Goal: Task Accomplishment & Management: Use online tool/utility

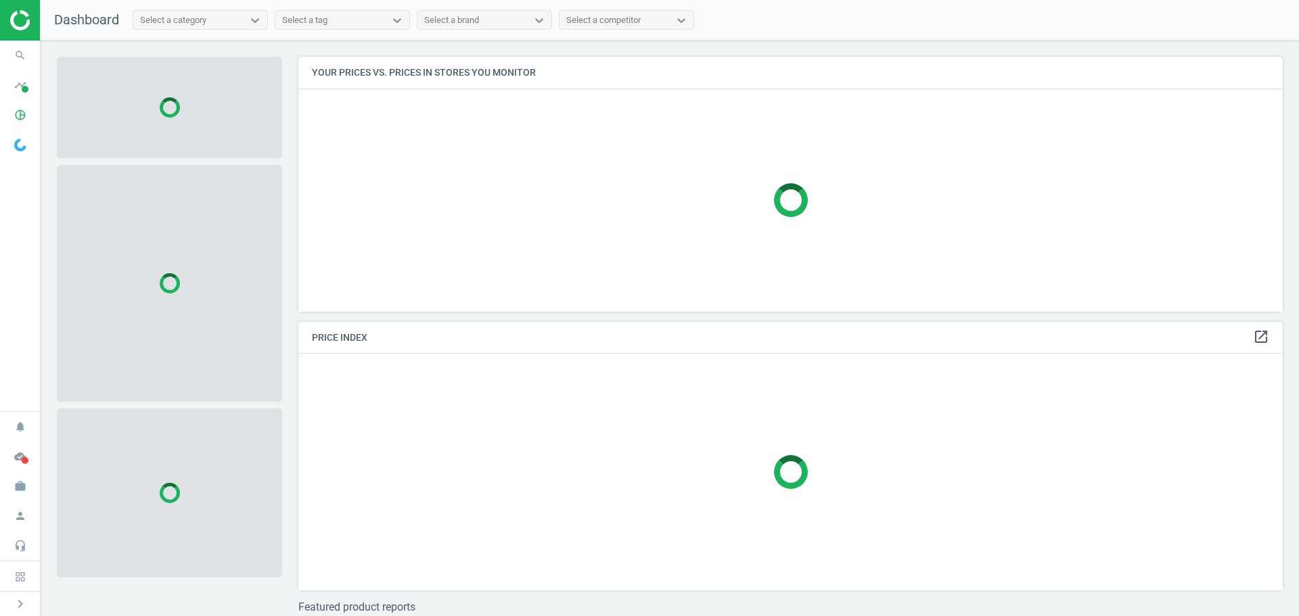
scroll to position [275, 995]
click at [22, 59] on icon "search" at bounding box center [20, 56] width 26 height 26
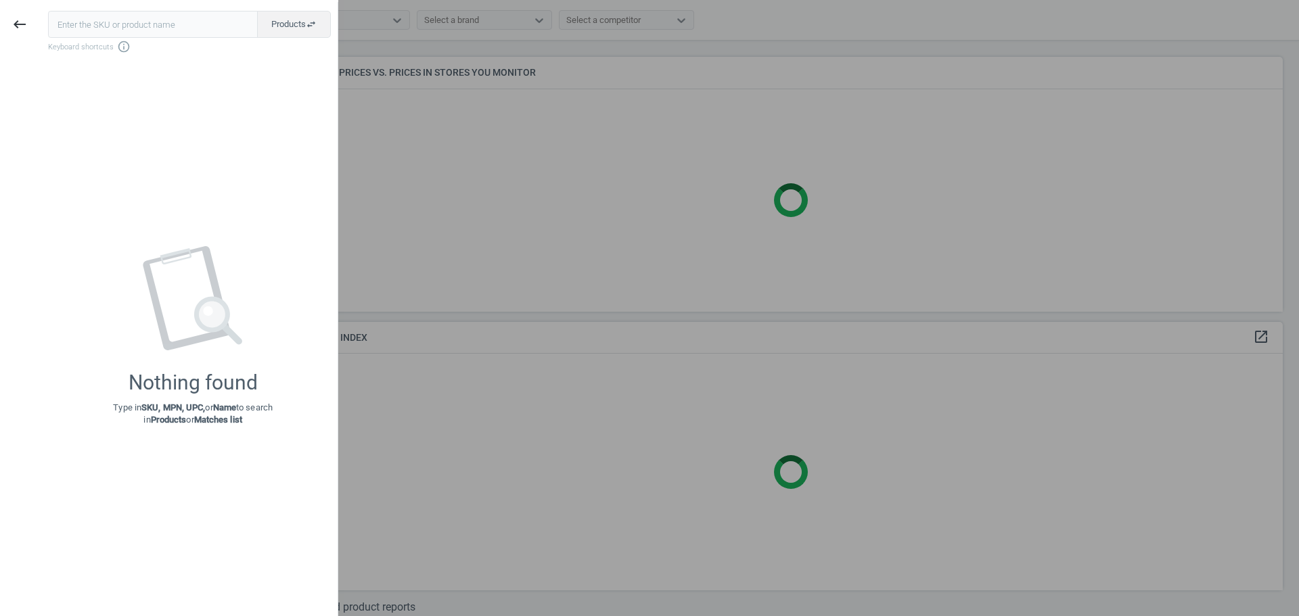
click at [129, 29] on input "text" at bounding box center [153, 24] width 210 height 27
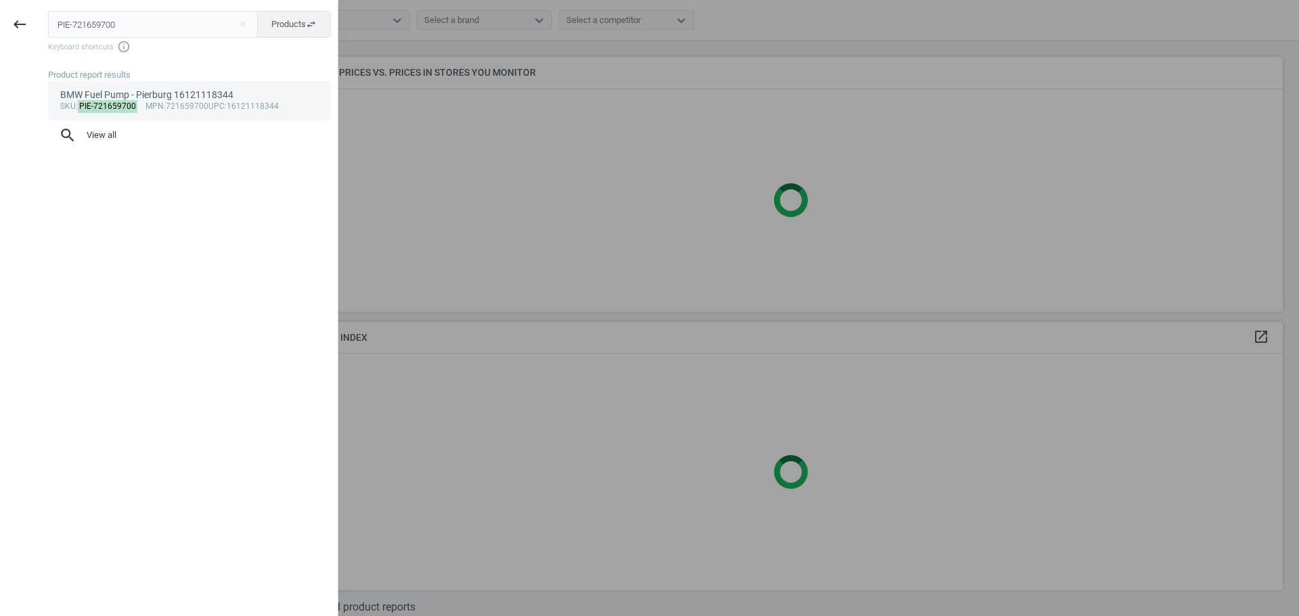
type input "PIE-721659700"
click at [91, 108] on mark "PIE-721659700" at bounding box center [108, 106] width 60 height 13
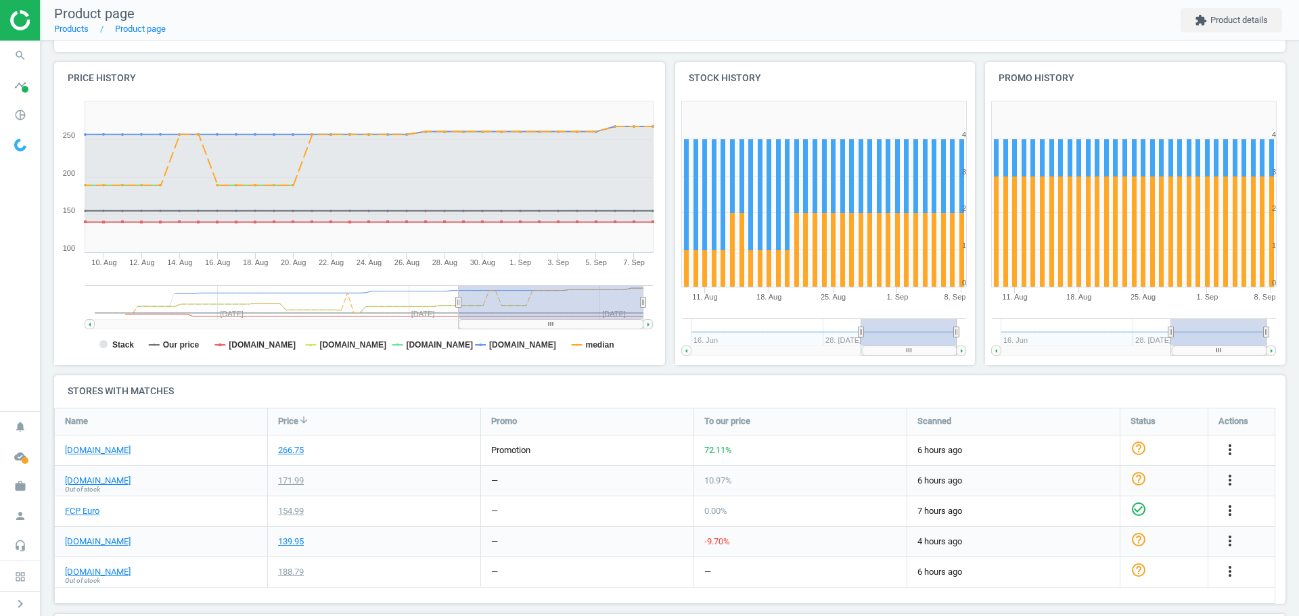
scroll to position [135, 0]
click at [287, 482] on div "171.99" at bounding box center [291, 480] width 26 height 12
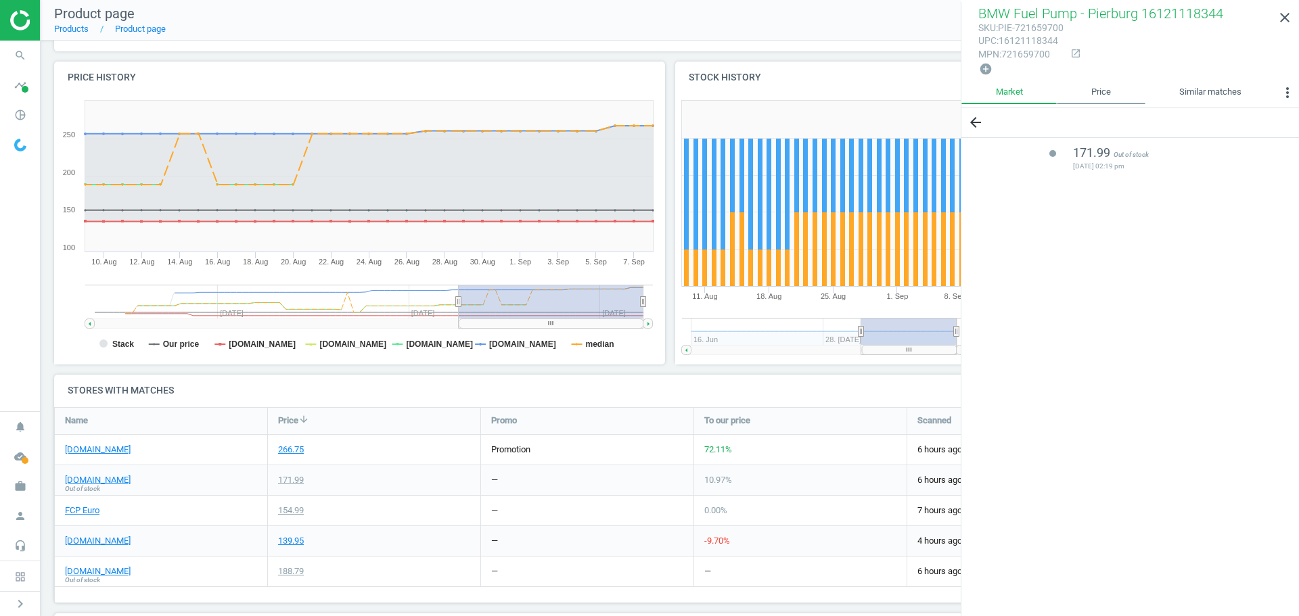
click at [1094, 95] on link "Price" at bounding box center [1101, 92] width 88 height 23
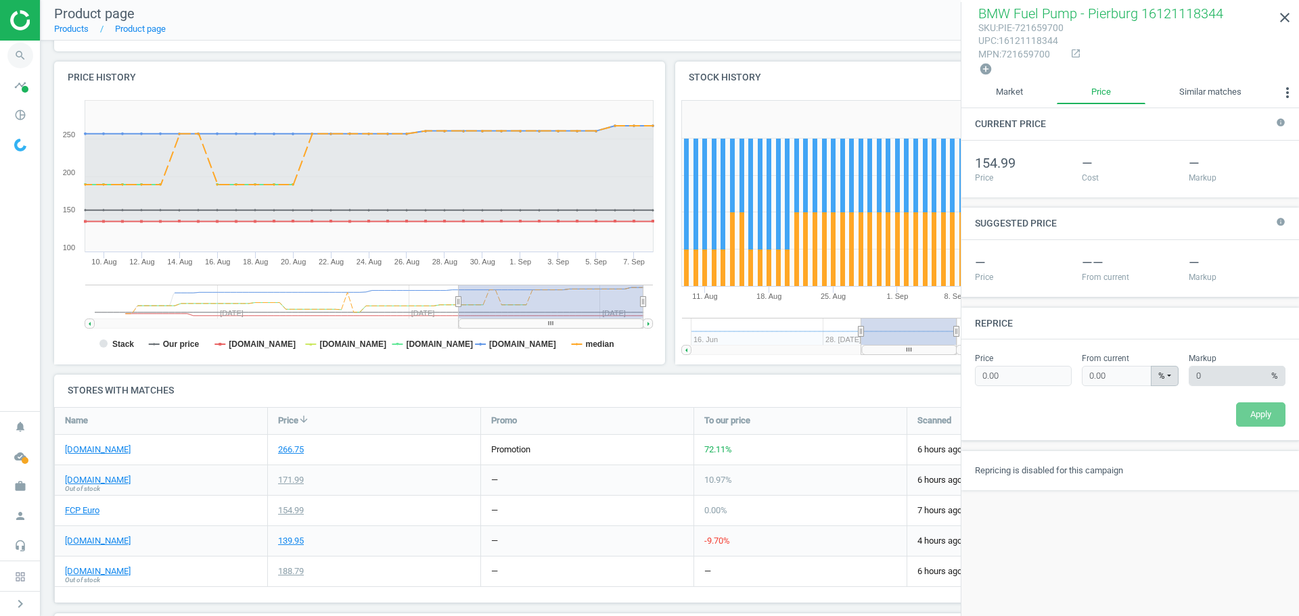
click at [17, 57] on icon "search" at bounding box center [20, 56] width 26 height 26
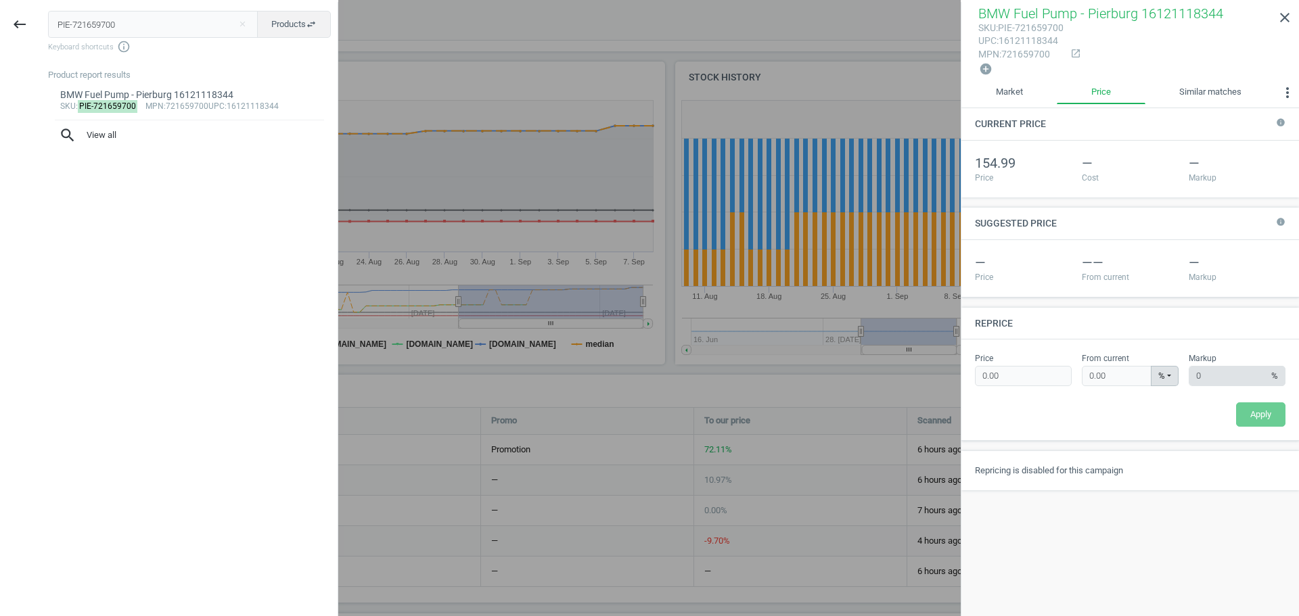
click at [89, 34] on input "PIE-721659700" at bounding box center [153, 24] width 210 height 27
type input "BMW-11518632585"
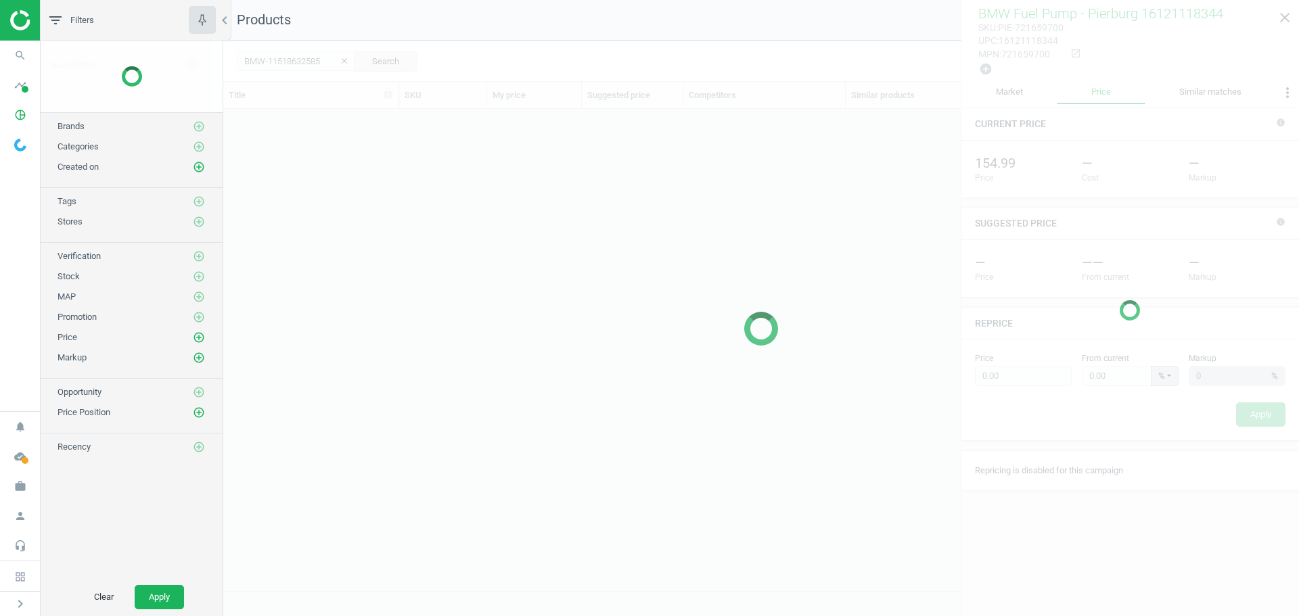
scroll to position [461, 1066]
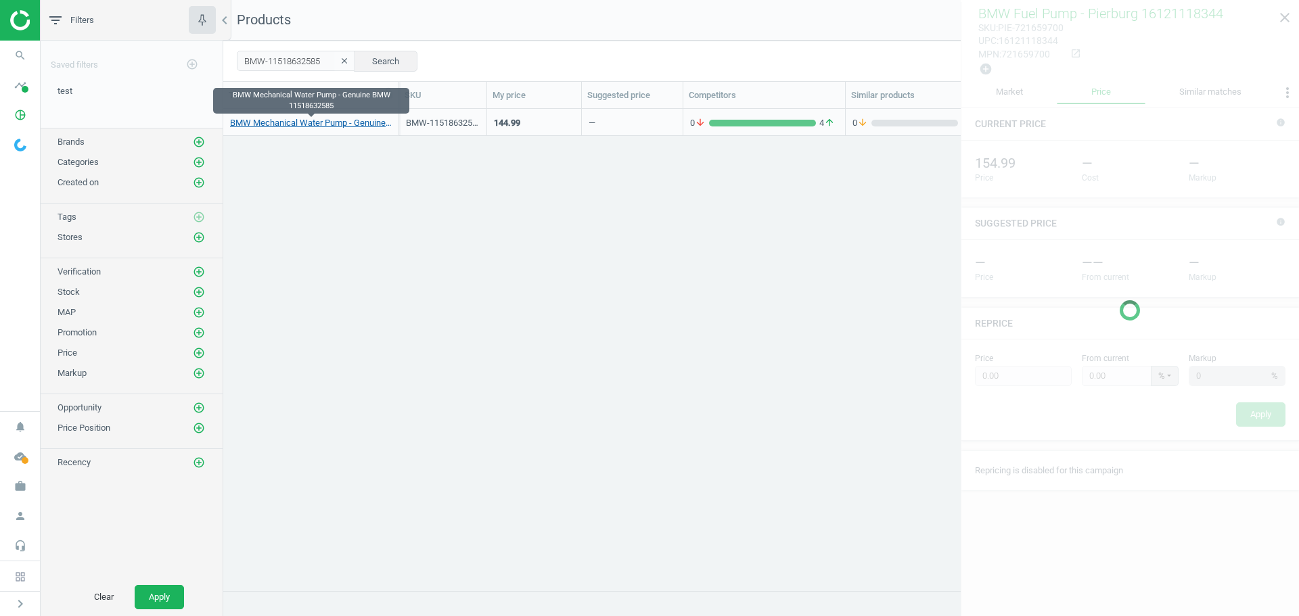
click at [335, 125] on link "BMW Mechanical Water Pump - Genuine BMW 11518632585" at bounding box center [311, 123] width 162 height 12
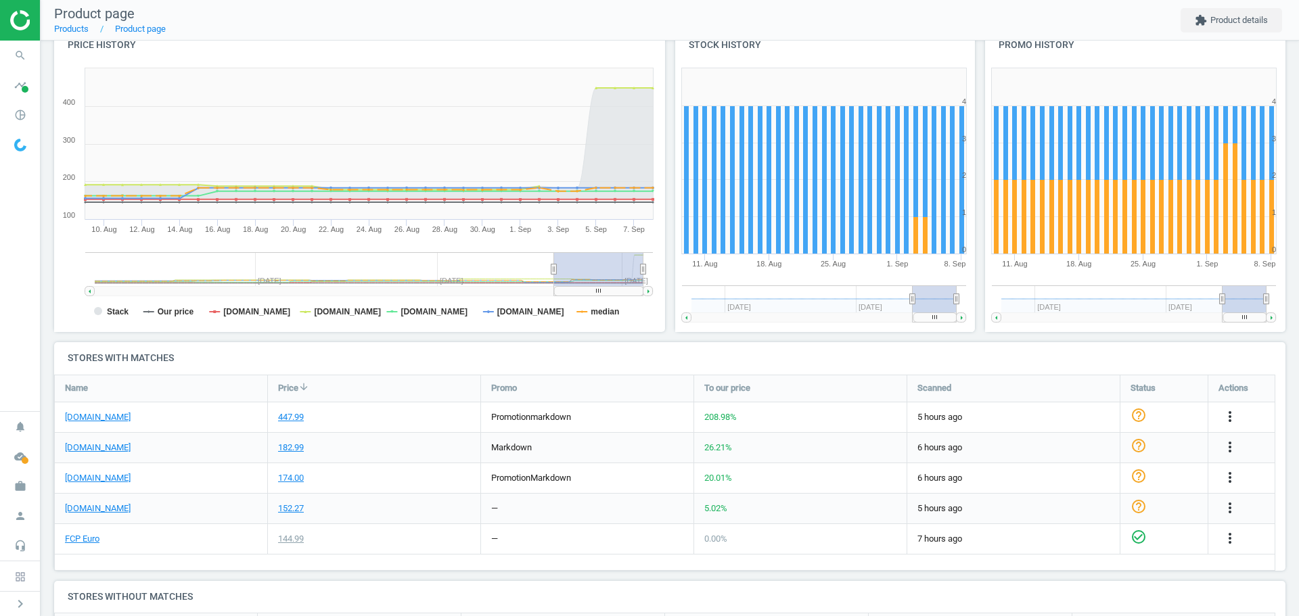
scroll to position [203, 0]
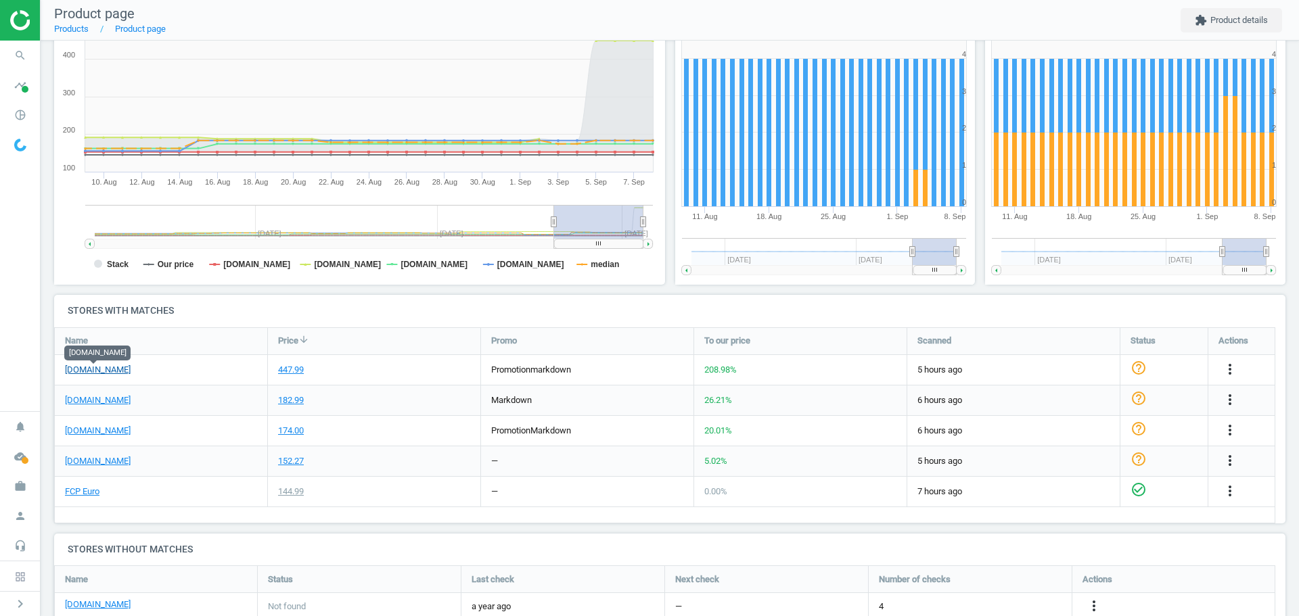
click at [104, 374] on link "[DOMAIN_NAME]" at bounding box center [98, 370] width 66 height 12
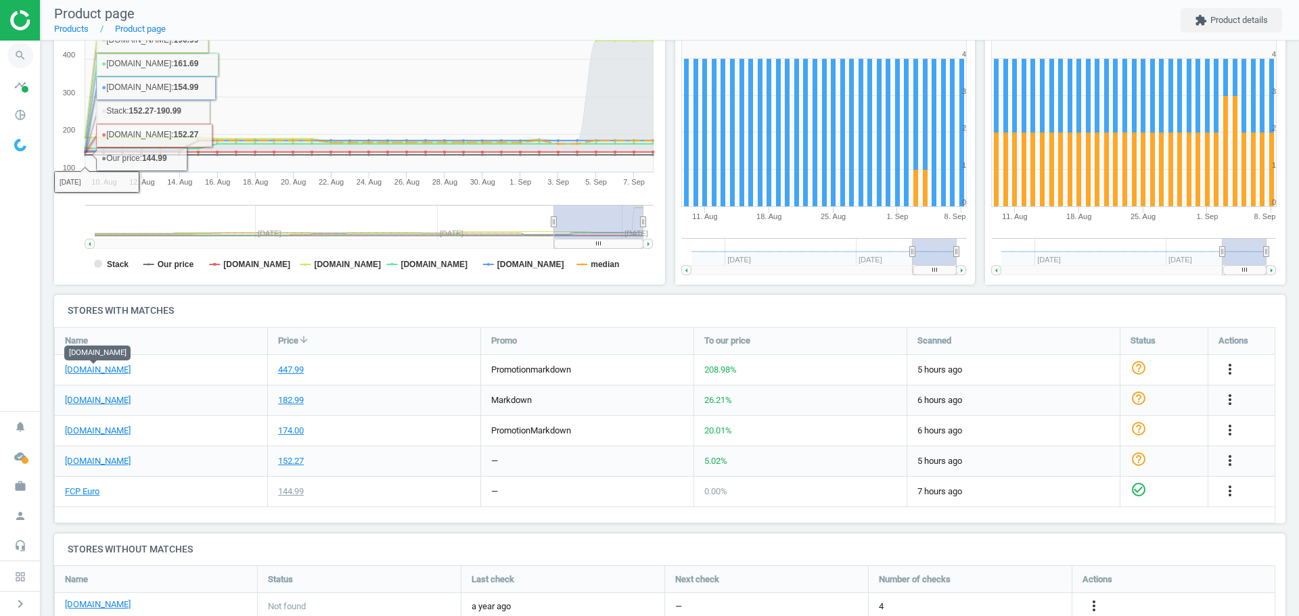
click at [21, 58] on icon "search" at bounding box center [20, 56] width 26 height 26
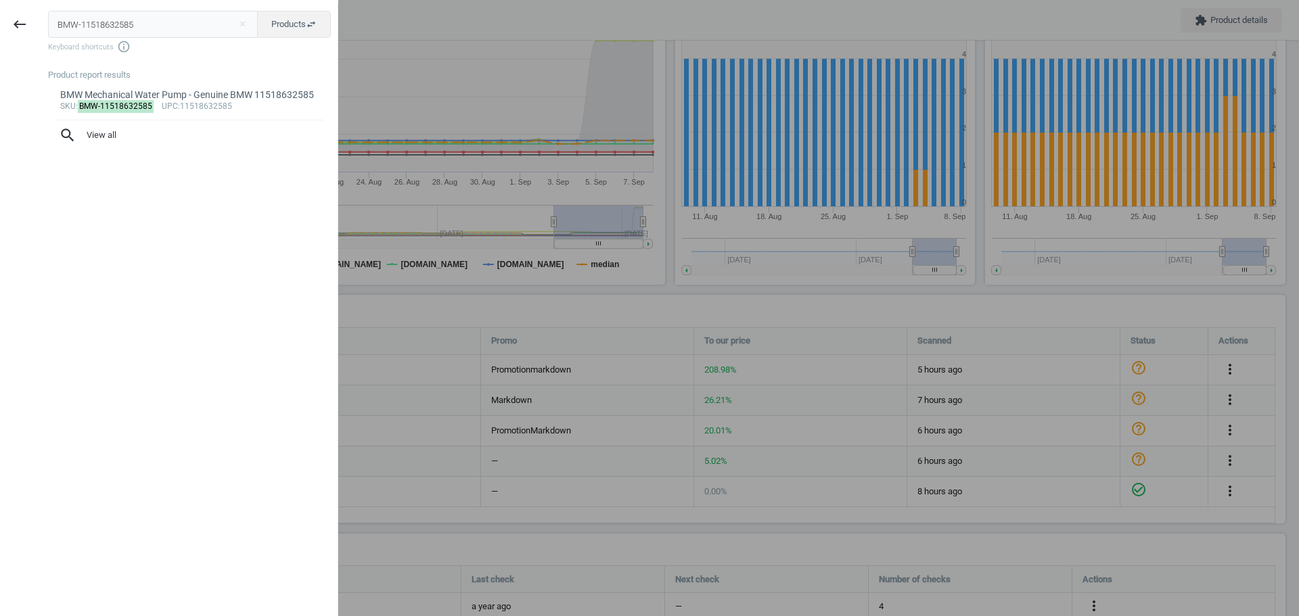
click at [137, 30] on input "BMW-11518632585" at bounding box center [153, 24] width 210 height 27
type input "HEL-011087961"
click at [101, 106] on mark "HEL-011087961" at bounding box center [109, 106] width 63 height 13
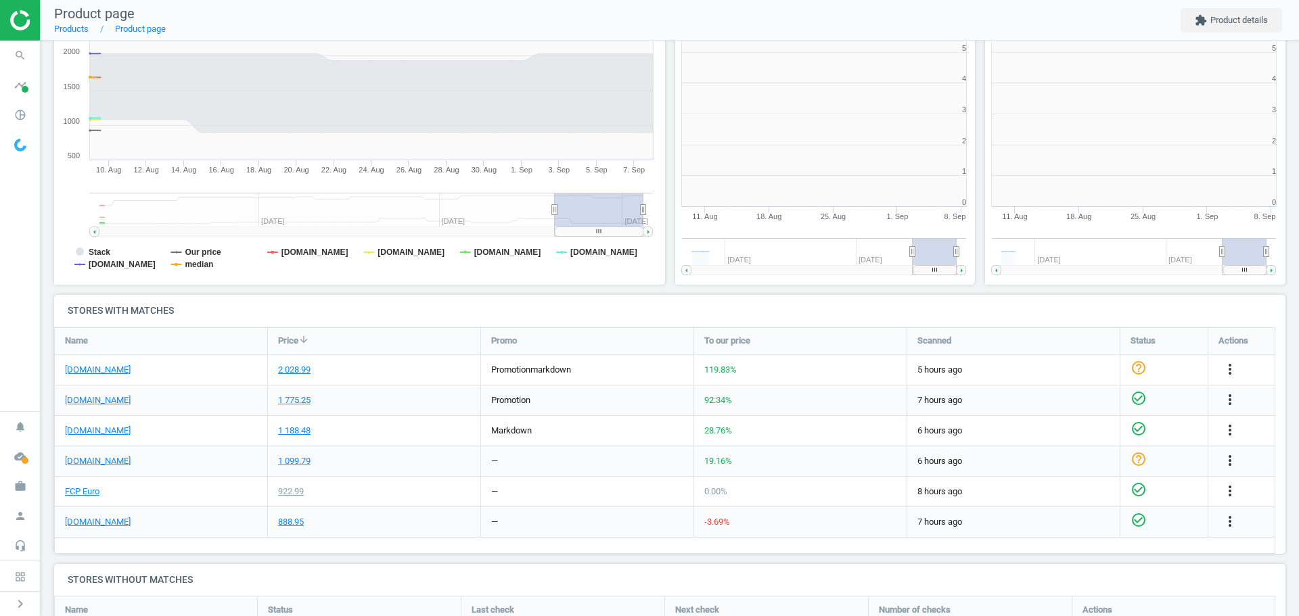
scroll to position [292, 319]
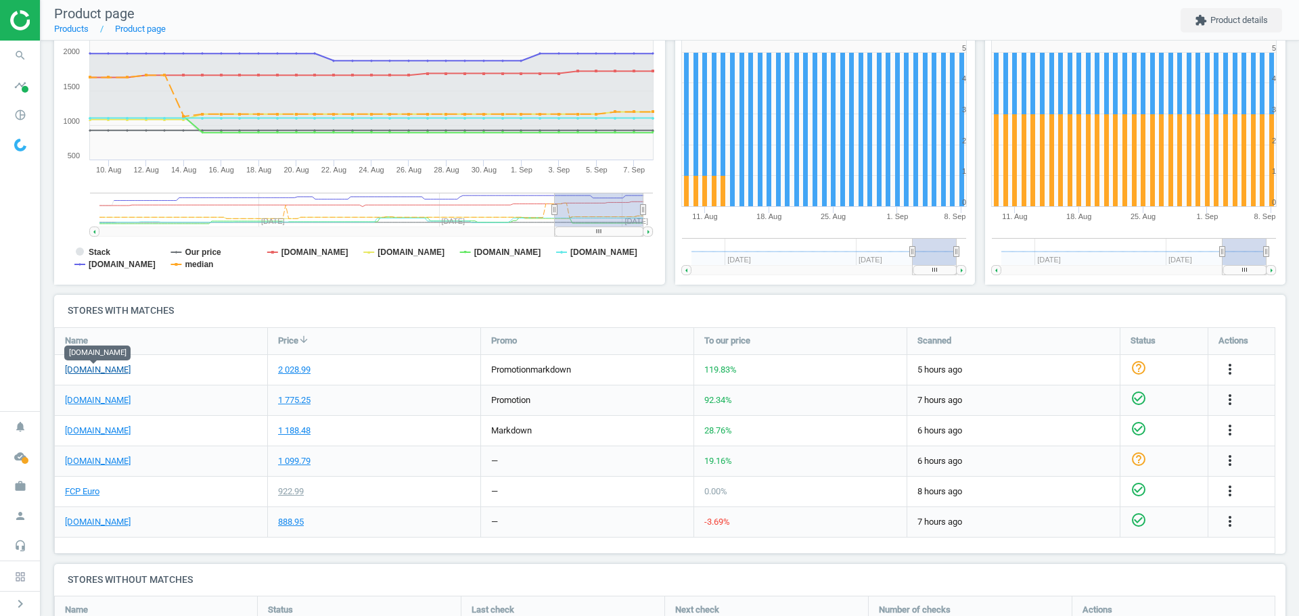
click at [103, 371] on link "[DOMAIN_NAME]" at bounding box center [98, 370] width 66 height 12
click at [23, 56] on icon "search" at bounding box center [20, 56] width 26 height 26
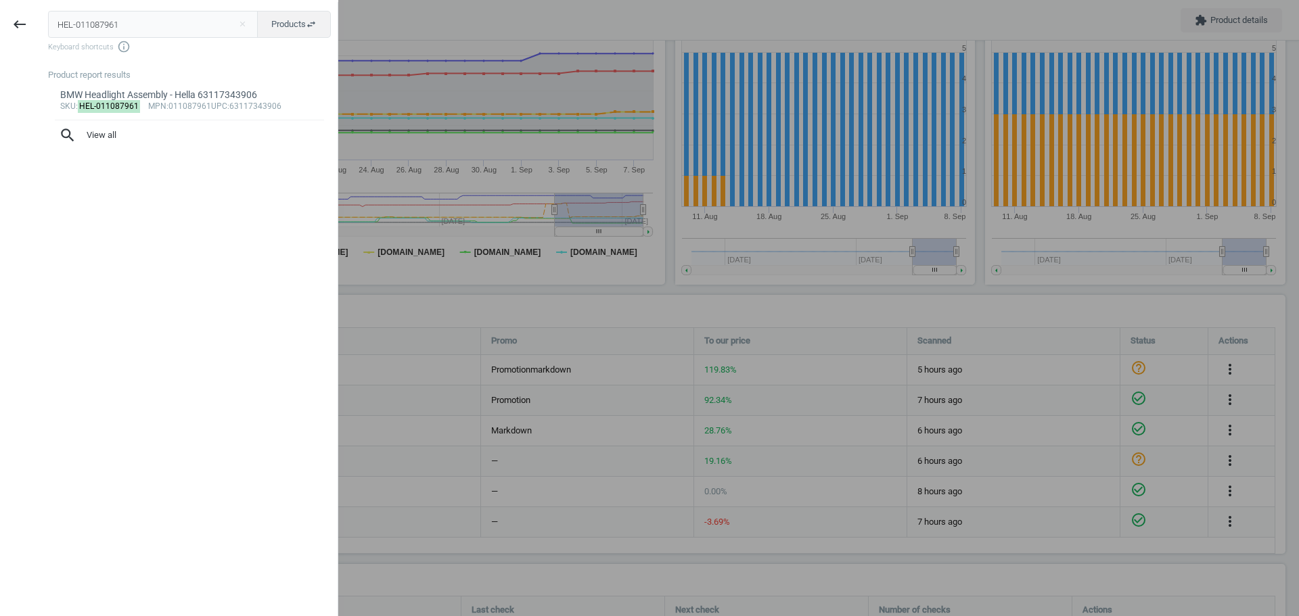
click at [127, 27] on input "HEL-011087961" at bounding box center [153, 24] width 210 height 27
type input "LEM-2949902"
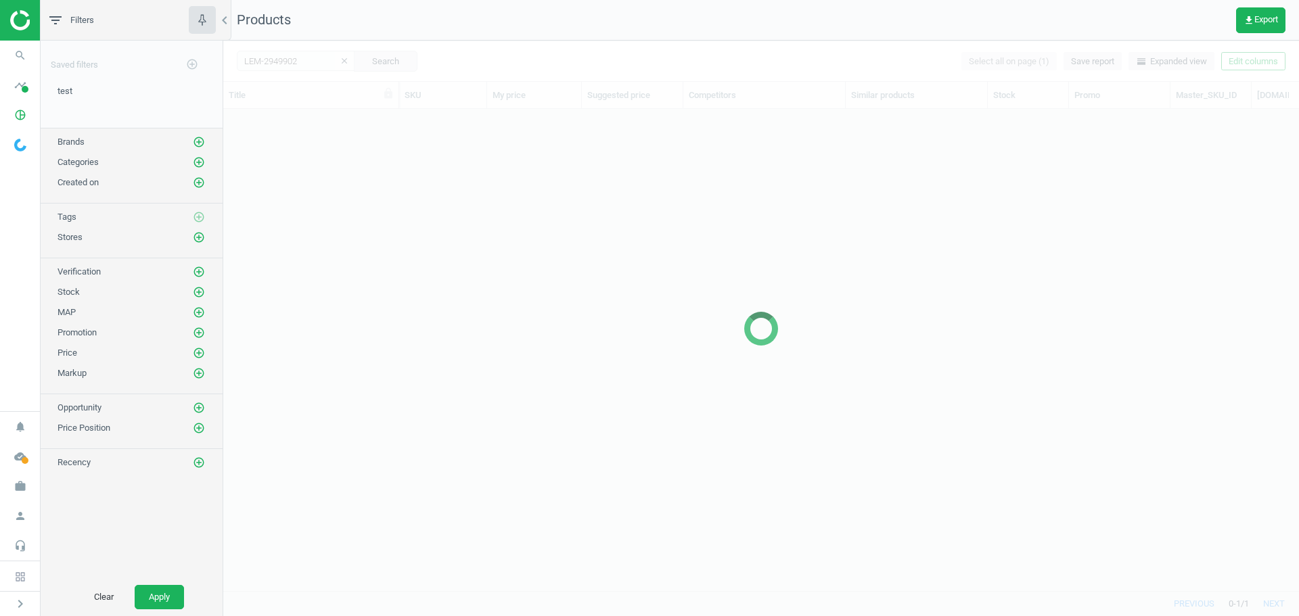
scroll to position [461, 1066]
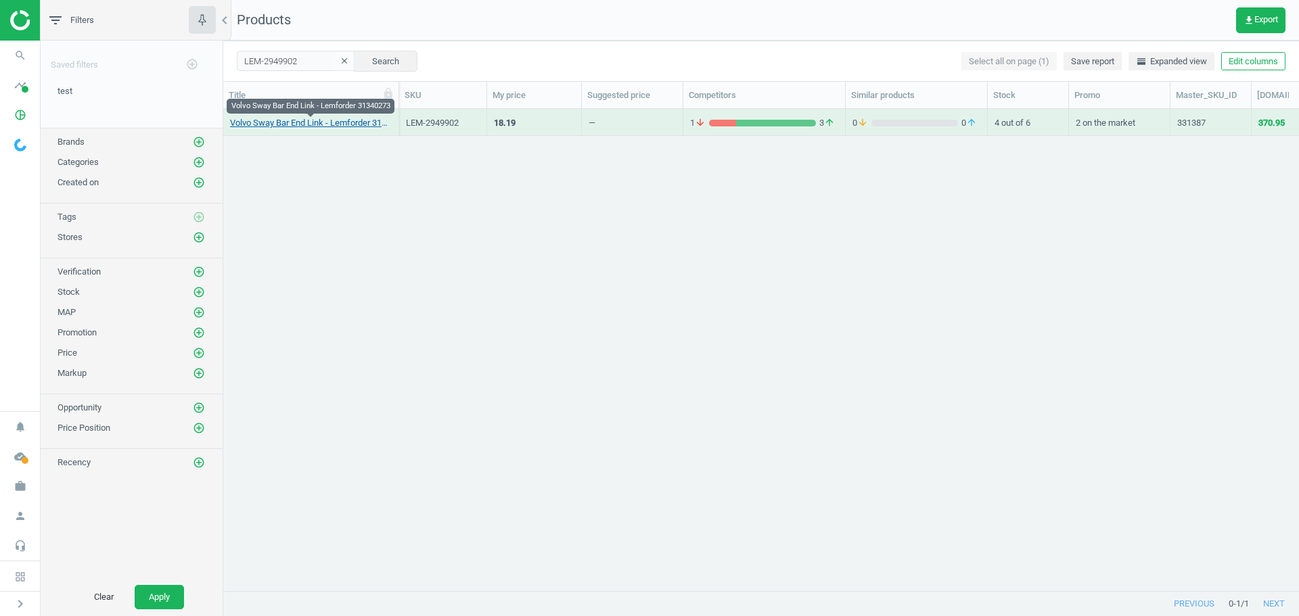
click at [313, 125] on link "Volvo Sway Bar End Link - Lemforder 31340273" at bounding box center [311, 123] width 162 height 12
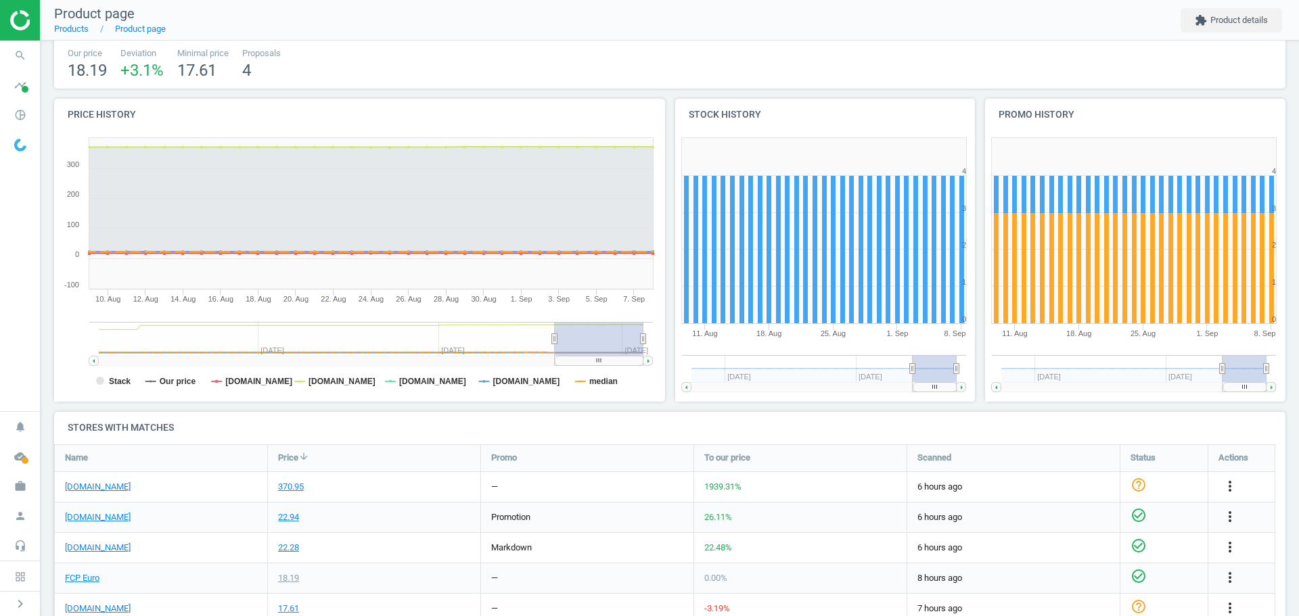
scroll to position [135, 0]
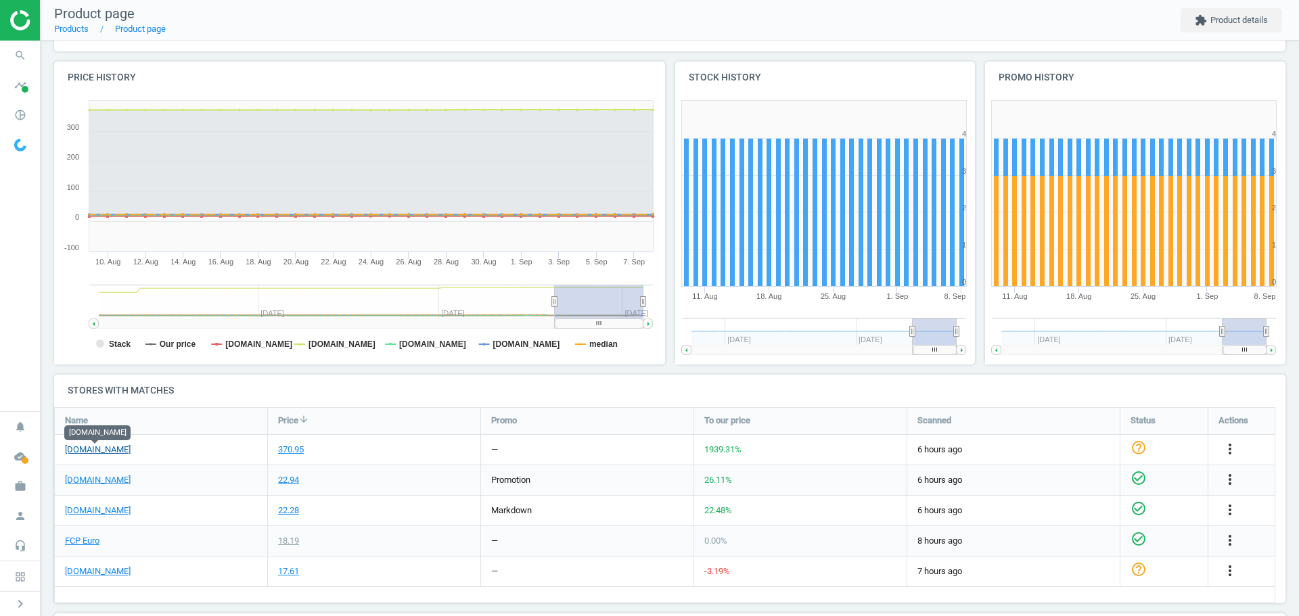
click at [113, 451] on link "[DOMAIN_NAME]" at bounding box center [98, 450] width 66 height 12
click at [1227, 451] on icon "more_vert" at bounding box center [1230, 449] width 16 height 16
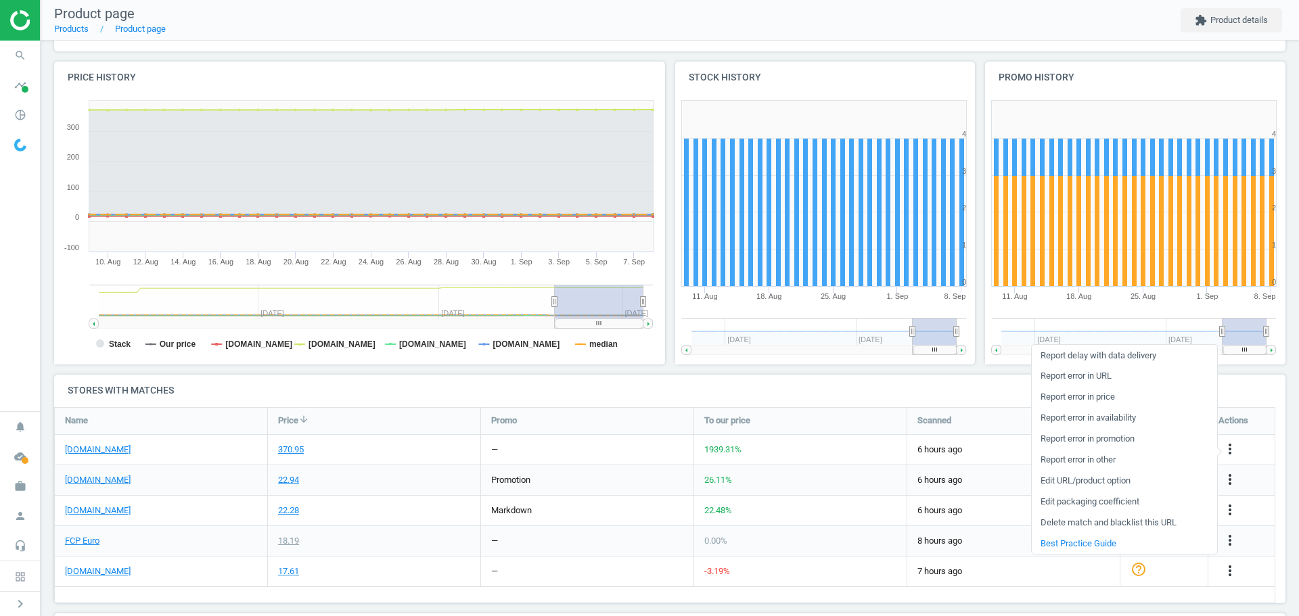
click at [1118, 481] on link "Edit URL/product option" at bounding box center [1124, 481] width 185 height 21
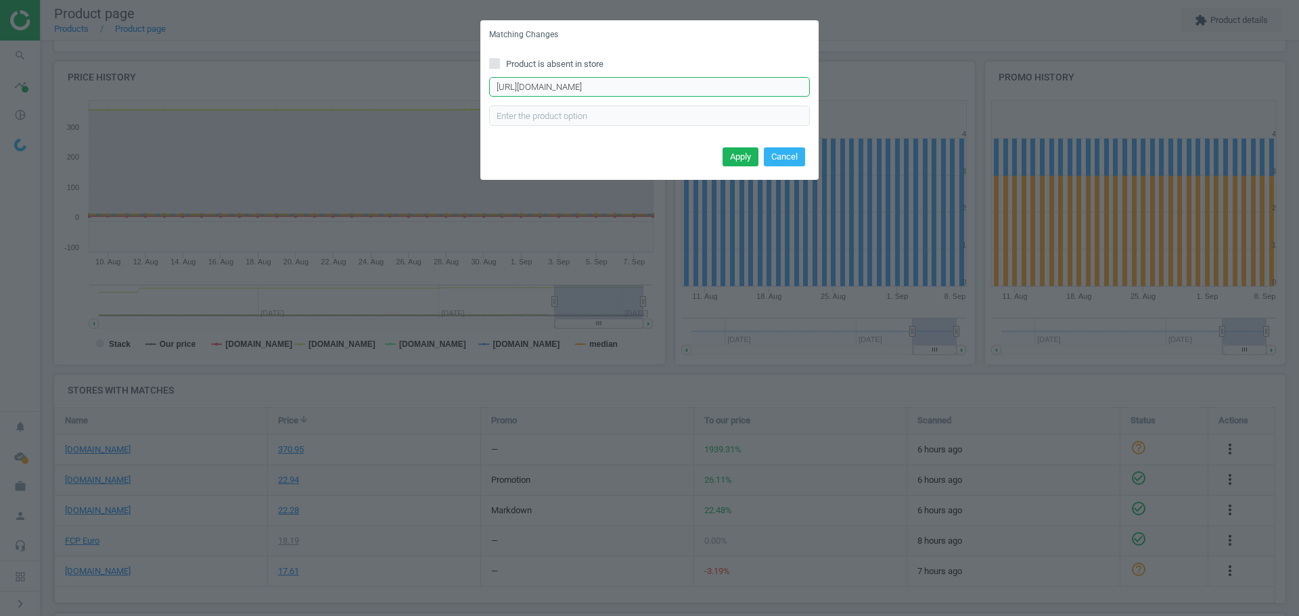
click at [578, 91] on input "[URL][DOMAIN_NAME]" at bounding box center [649, 87] width 321 height 20
paste input "lemforder-3089909-suspension-stabilizer-bar-link-kit-front"
type input "[URL][DOMAIN_NAME]"
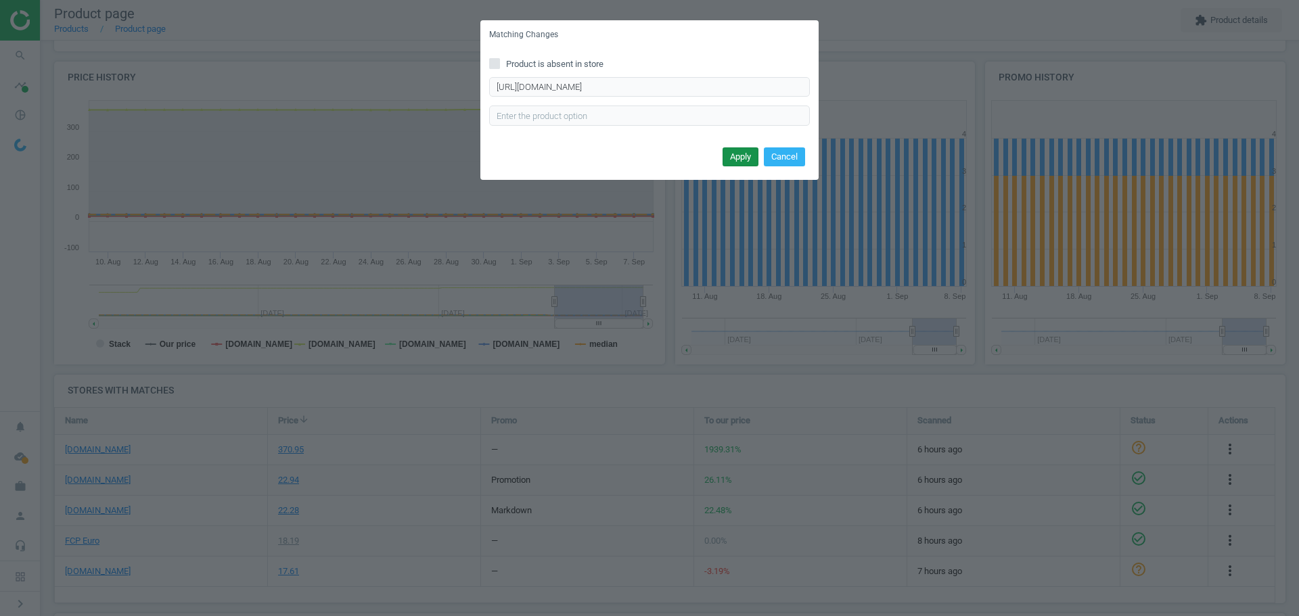
click at [729, 151] on button "Apply" at bounding box center [741, 157] width 36 height 19
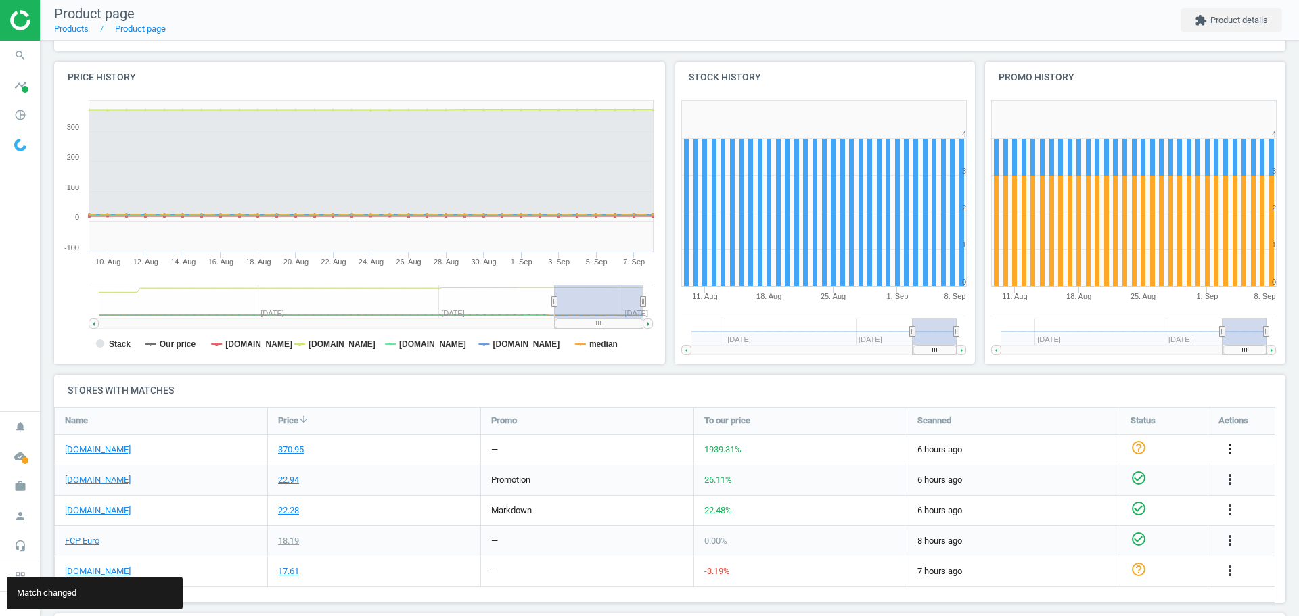
click at [1226, 453] on icon "more_vert" at bounding box center [1230, 449] width 16 height 16
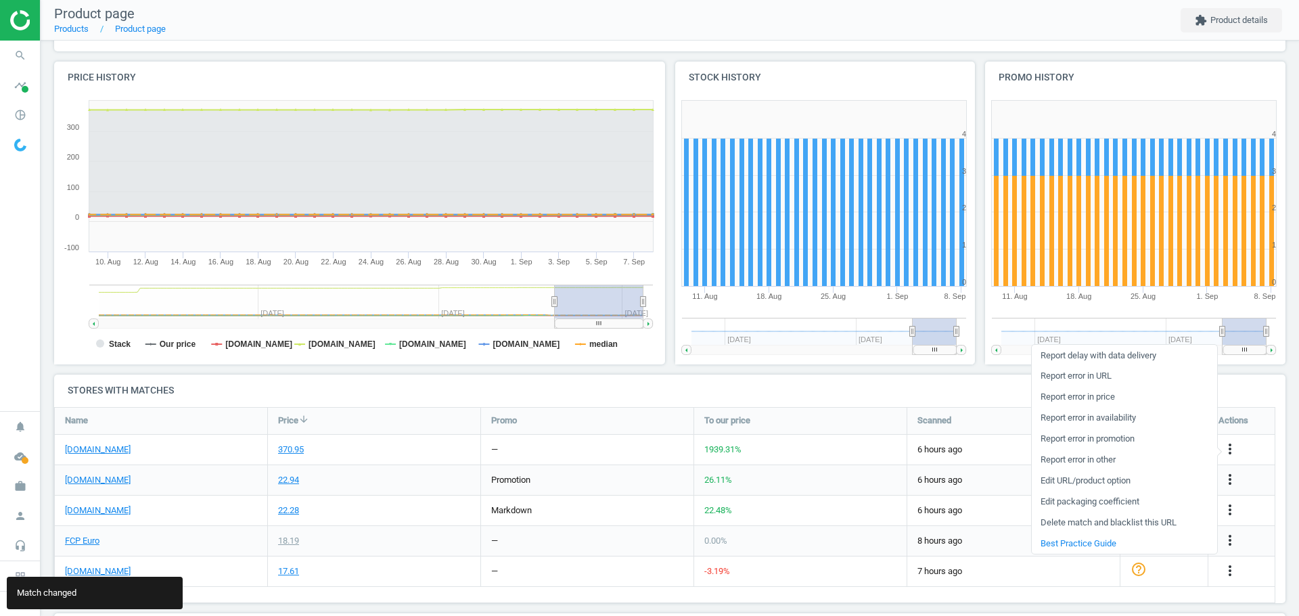
click at [1117, 502] on link "Edit packaging coefficient" at bounding box center [1124, 502] width 185 height 21
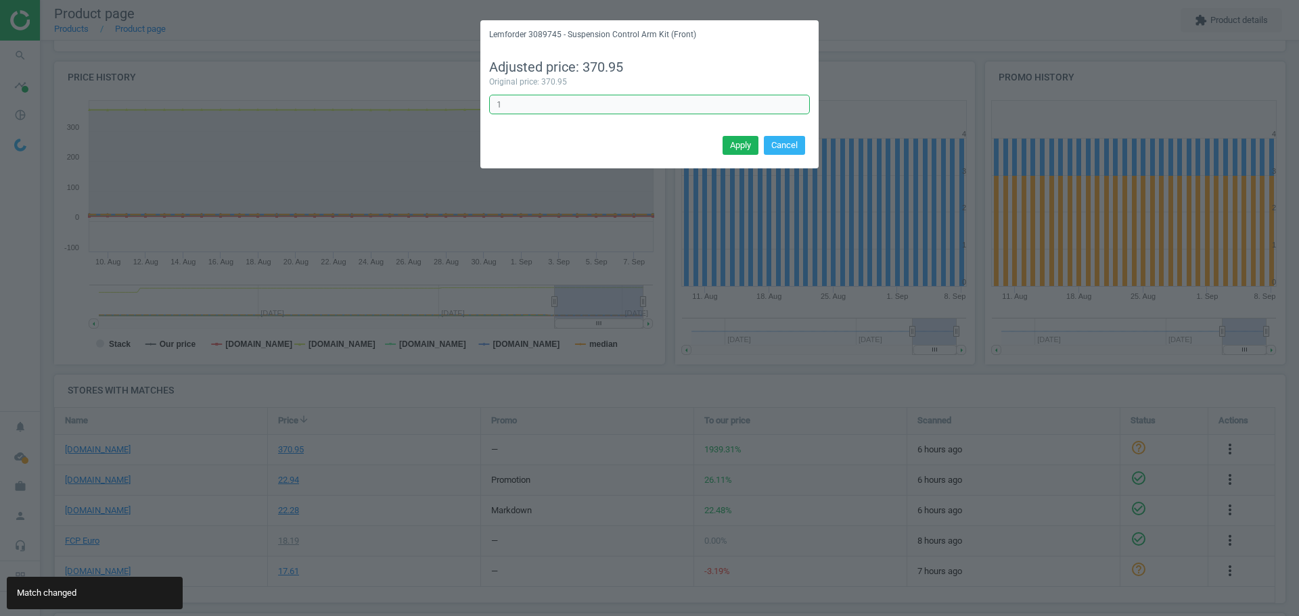
click at [596, 106] on input "1" at bounding box center [649, 105] width 321 height 20
type input "1/2"
click at [747, 148] on button "Apply" at bounding box center [741, 145] width 36 height 19
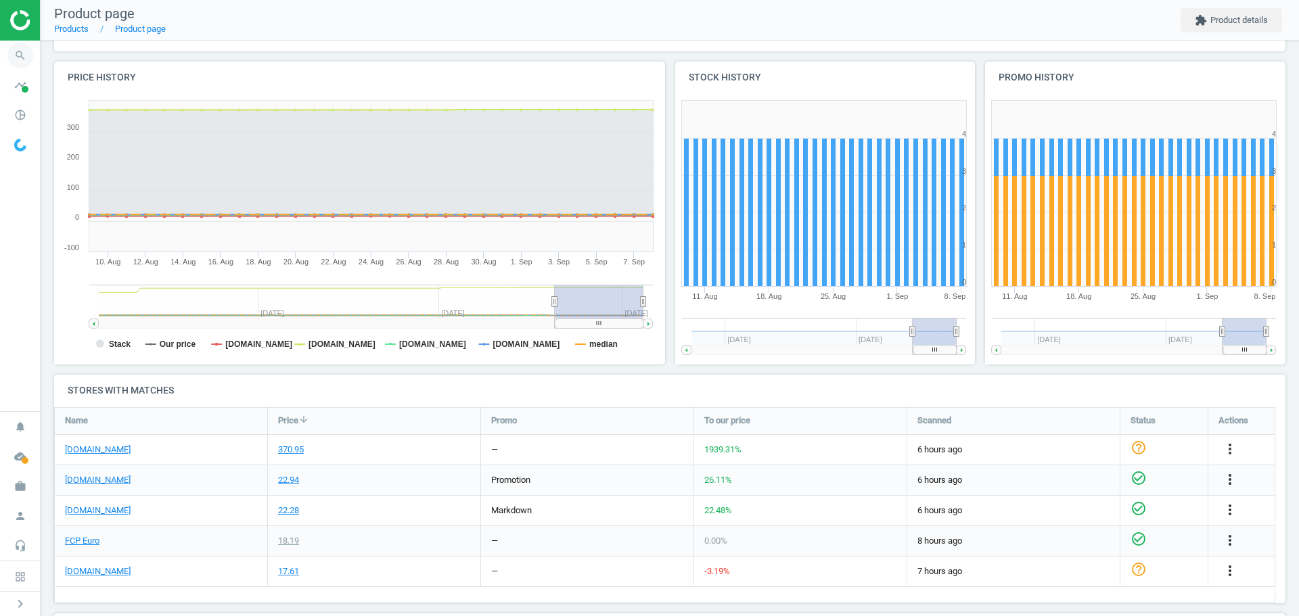
click at [17, 53] on icon "search" at bounding box center [20, 56] width 26 height 26
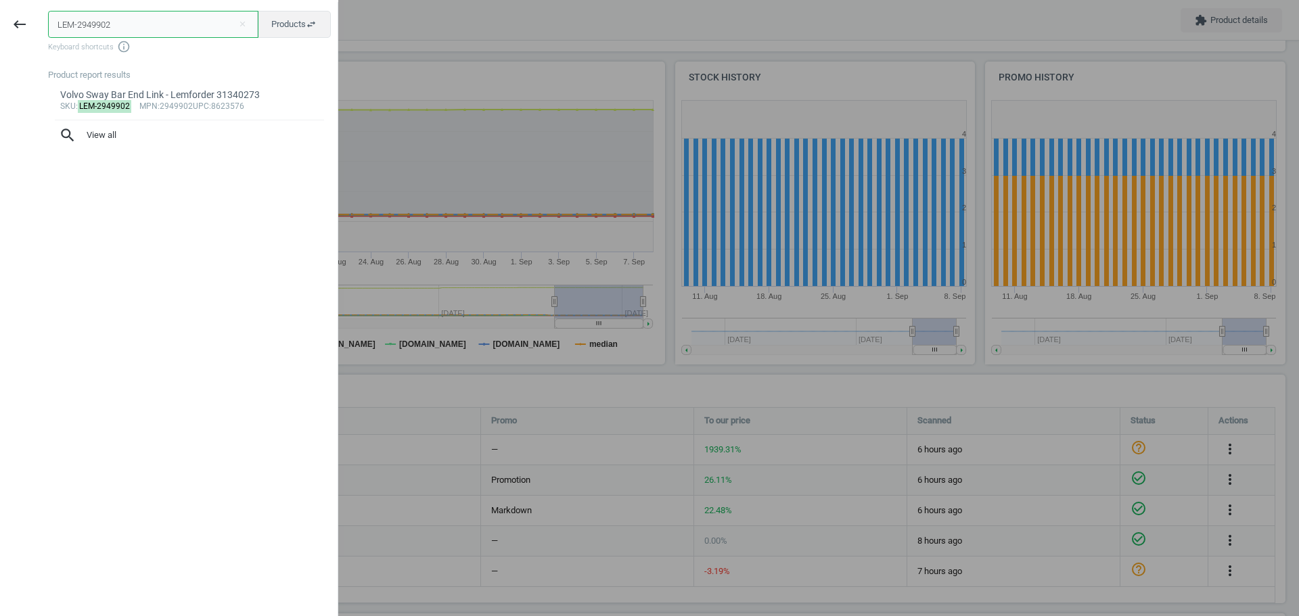
click at [106, 25] on input "LEM-2949902" at bounding box center [153, 24] width 210 height 27
paste input "MAN-C28125"
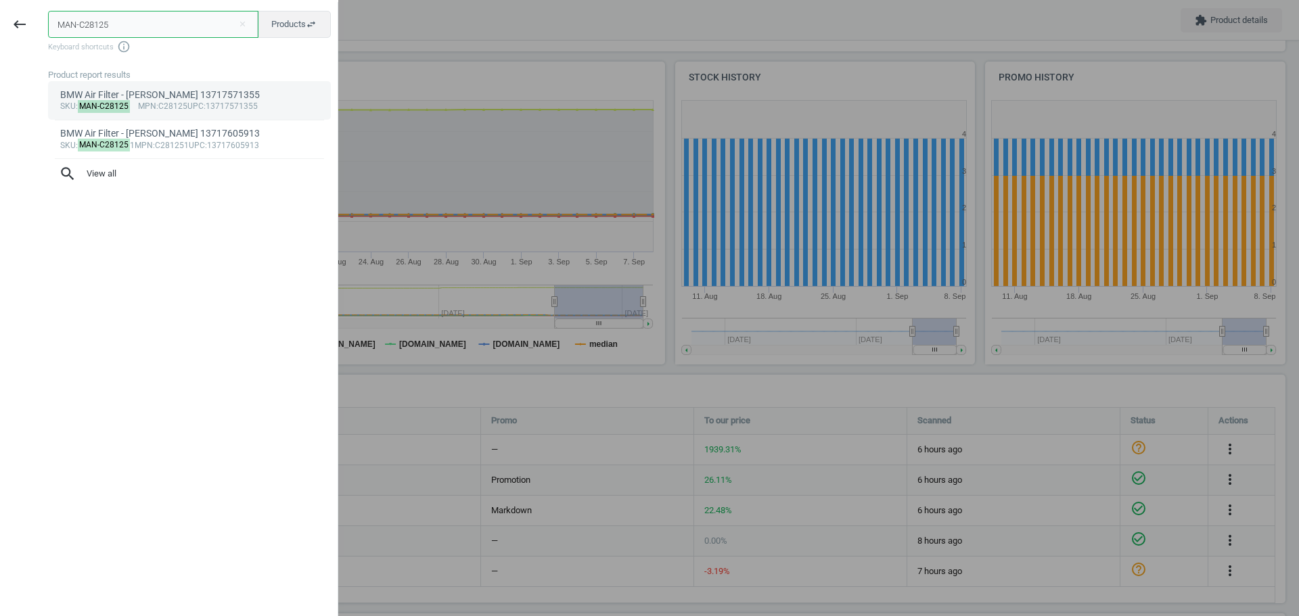
type input "MAN-C28125"
click at [154, 100] on div "BMW Air Filter - [PERSON_NAME] 13717571355" at bounding box center [189, 95] width 259 height 13
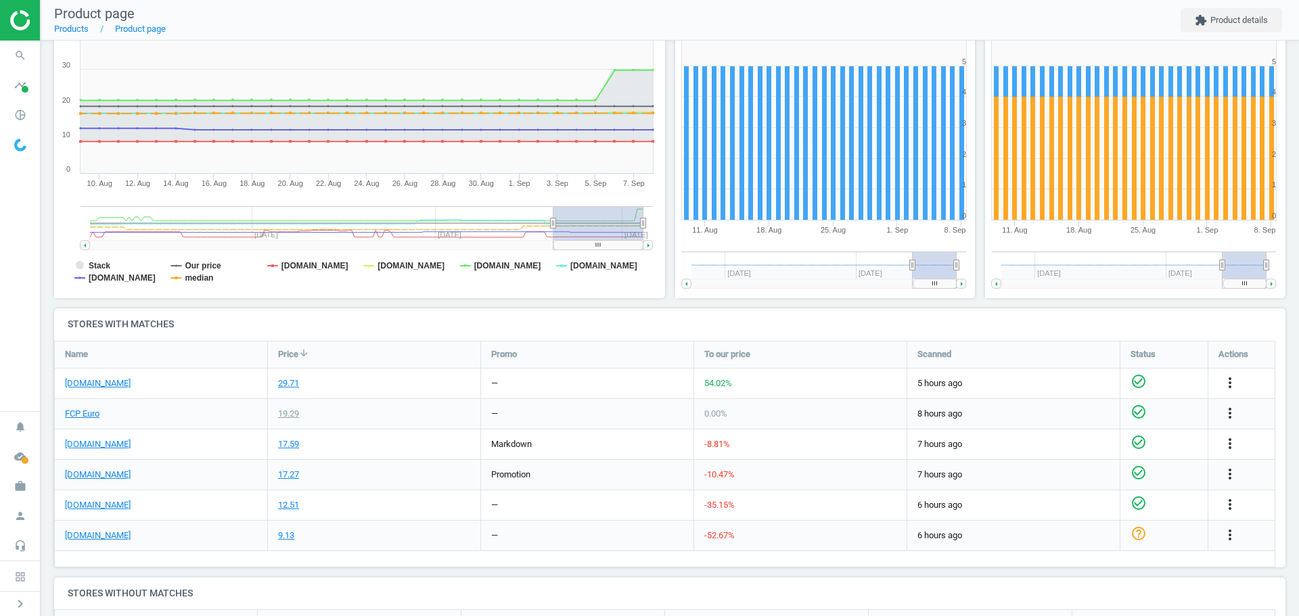
scroll to position [203, 0]
click at [112, 384] on link "[DOMAIN_NAME]" at bounding box center [98, 382] width 66 height 12
click at [21, 57] on icon "search" at bounding box center [20, 56] width 26 height 26
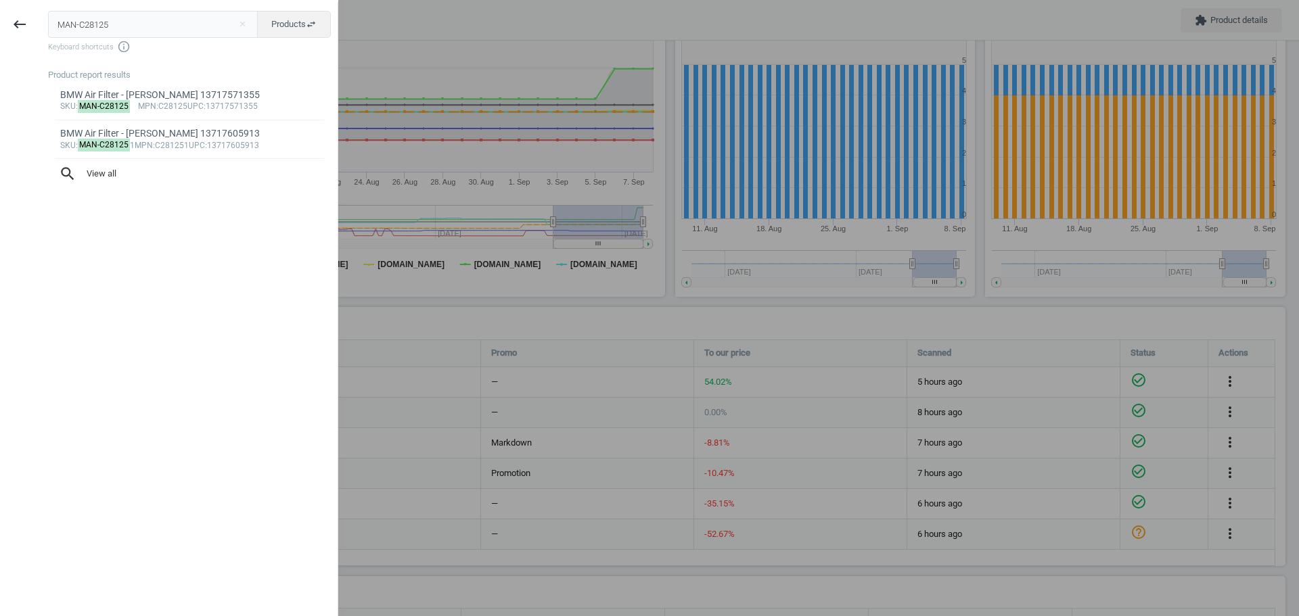
click at [97, 31] on input "MAN-C28125" at bounding box center [153, 24] width 210 height 27
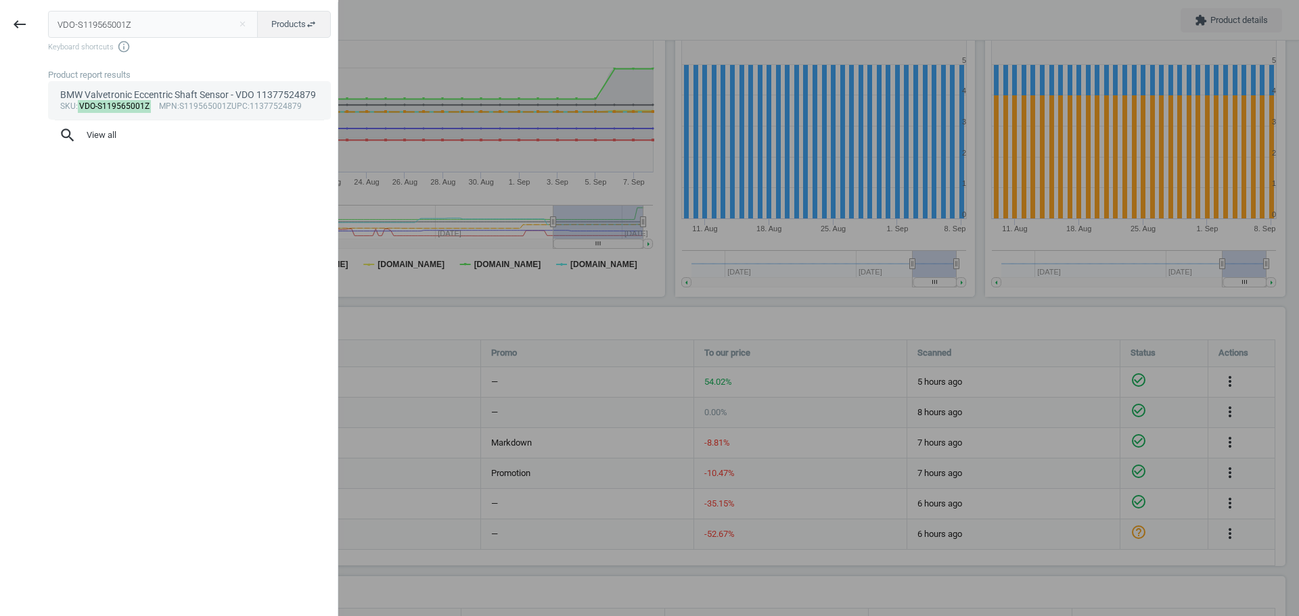
type input "VDO-S119565001Z"
click at [108, 108] on mark "VDO-S119565001Z" at bounding box center [115, 106] width 74 height 13
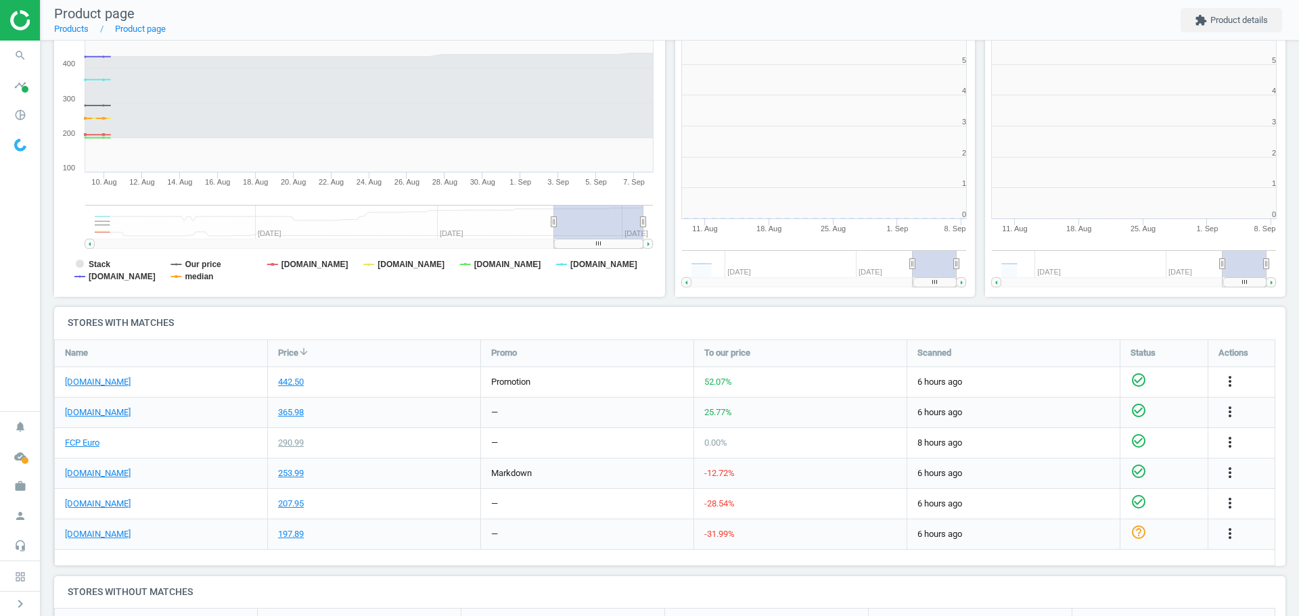
scroll to position [292, 319]
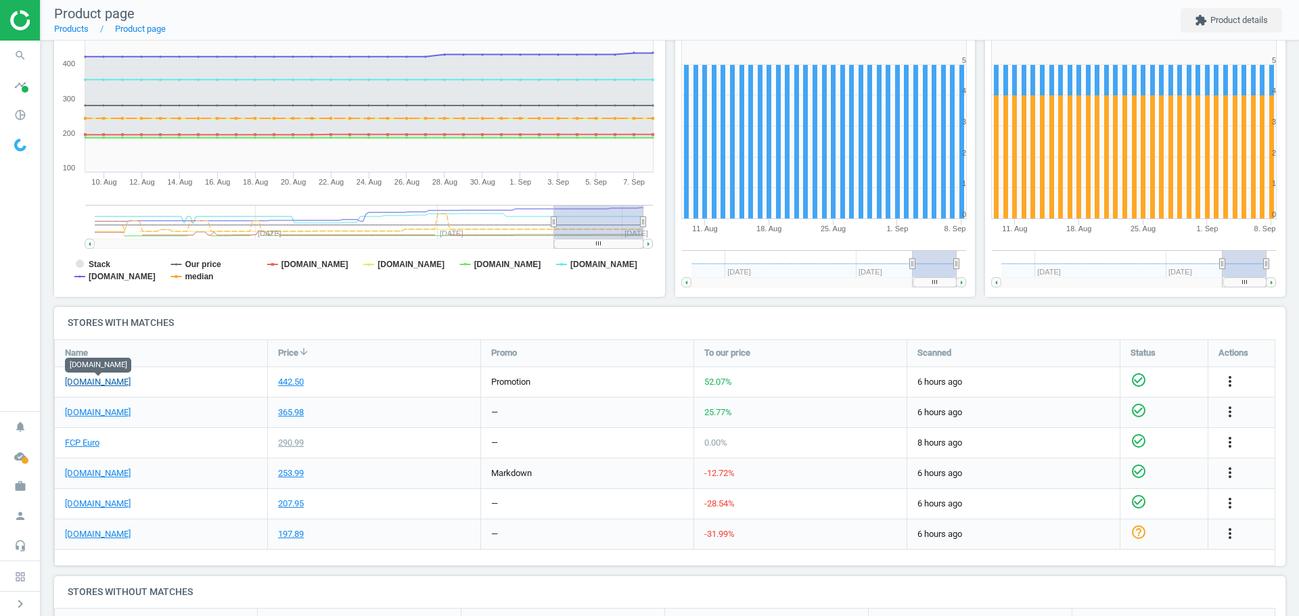
click at [116, 384] on link "[DOMAIN_NAME]" at bounding box center [98, 382] width 66 height 12
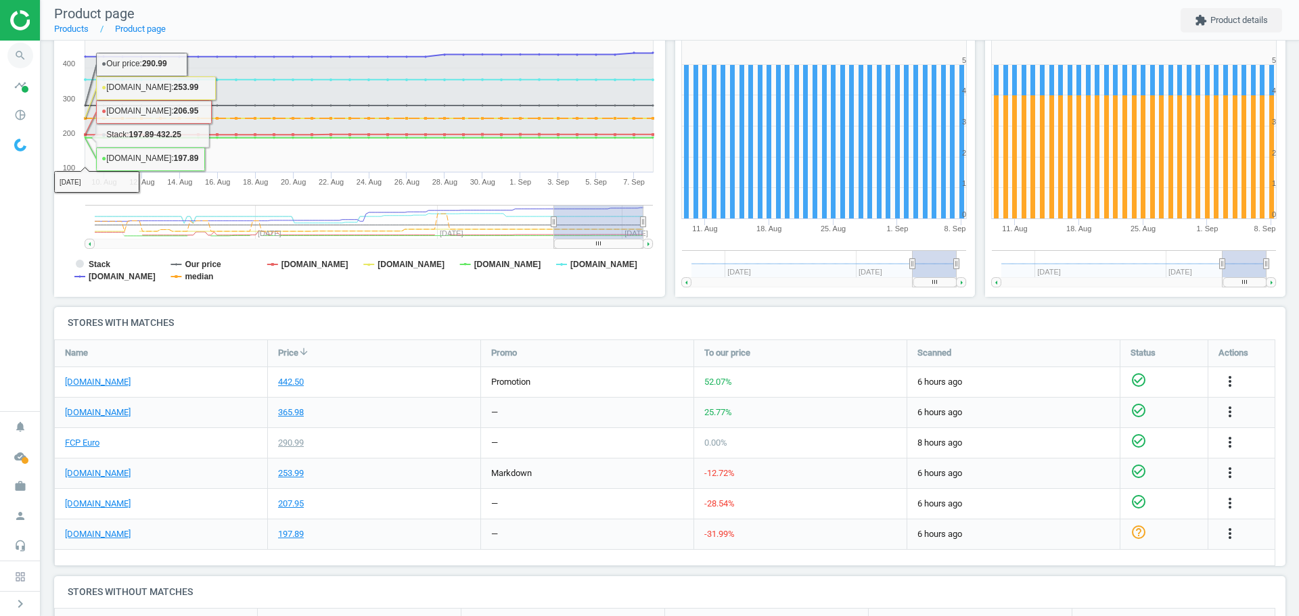
click at [21, 58] on icon "search" at bounding box center [20, 56] width 26 height 26
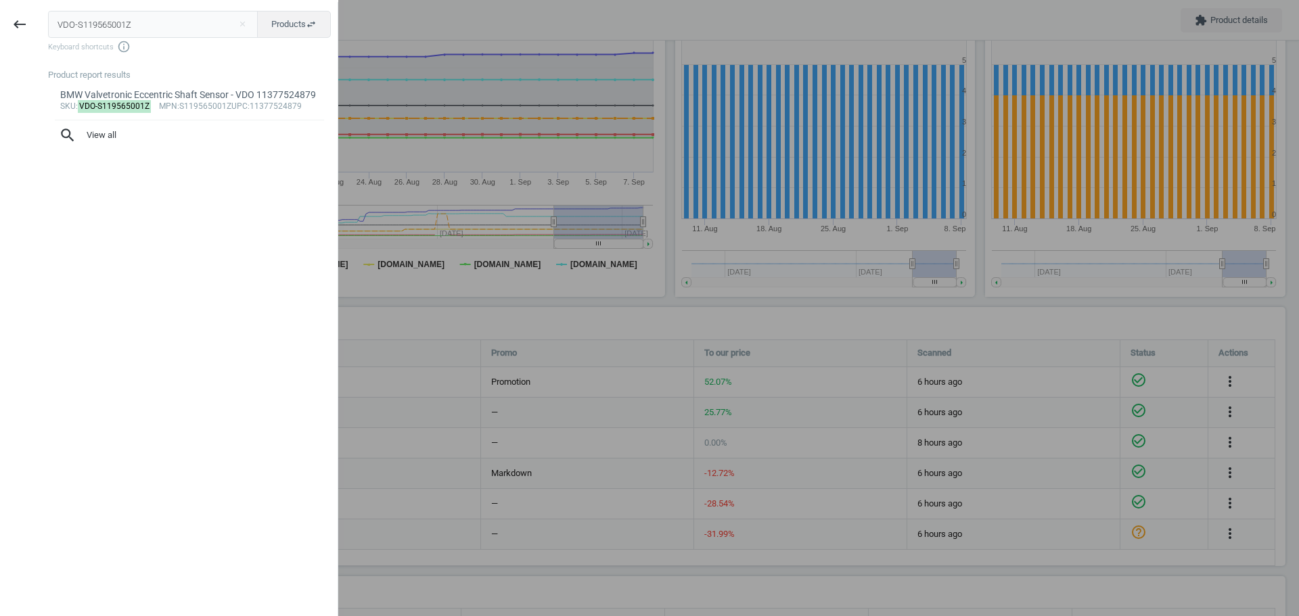
click at [89, 32] on input "VDO-S119565001Z" at bounding box center [153, 24] width 210 height 27
type input "IHI-F41CEGSR029B"
click at [104, 110] on mark "IHI-F41CEGSR029B" at bounding box center [115, 106] width 74 height 13
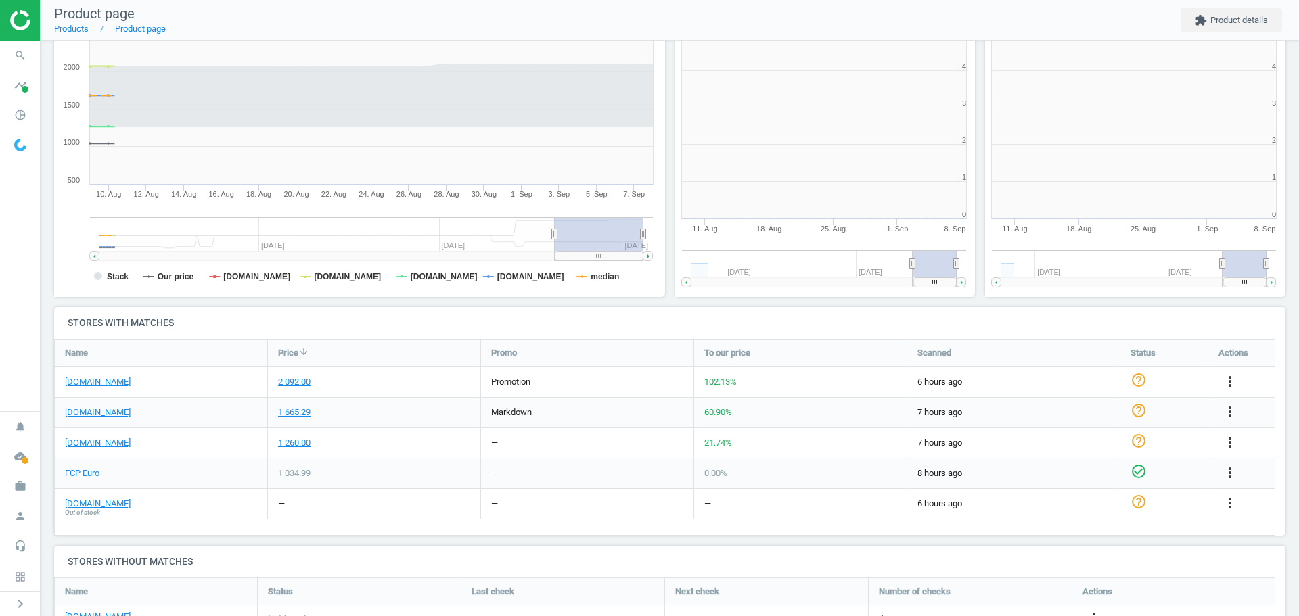
scroll to position [292, 319]
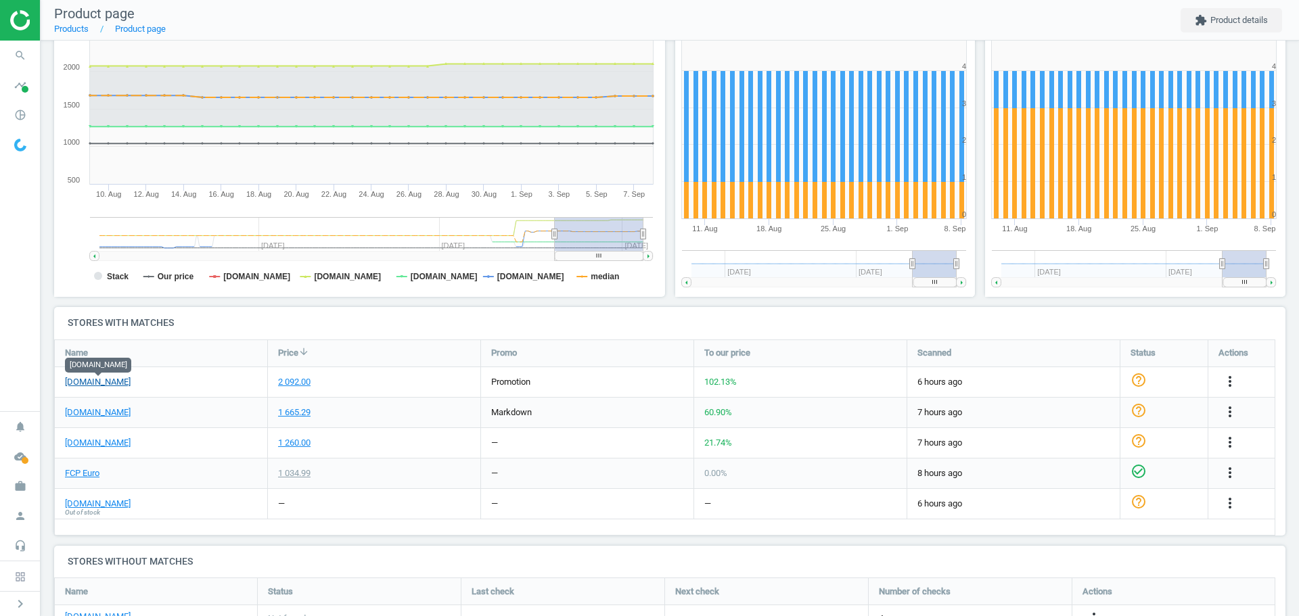
click at [129, 384] on link "[DOMAIN_NAME]" at bounding box center [98, 382] width 66 height 12
click at [15, 59] on icon "search" at bounding box center [20, 56] width 26 height 26
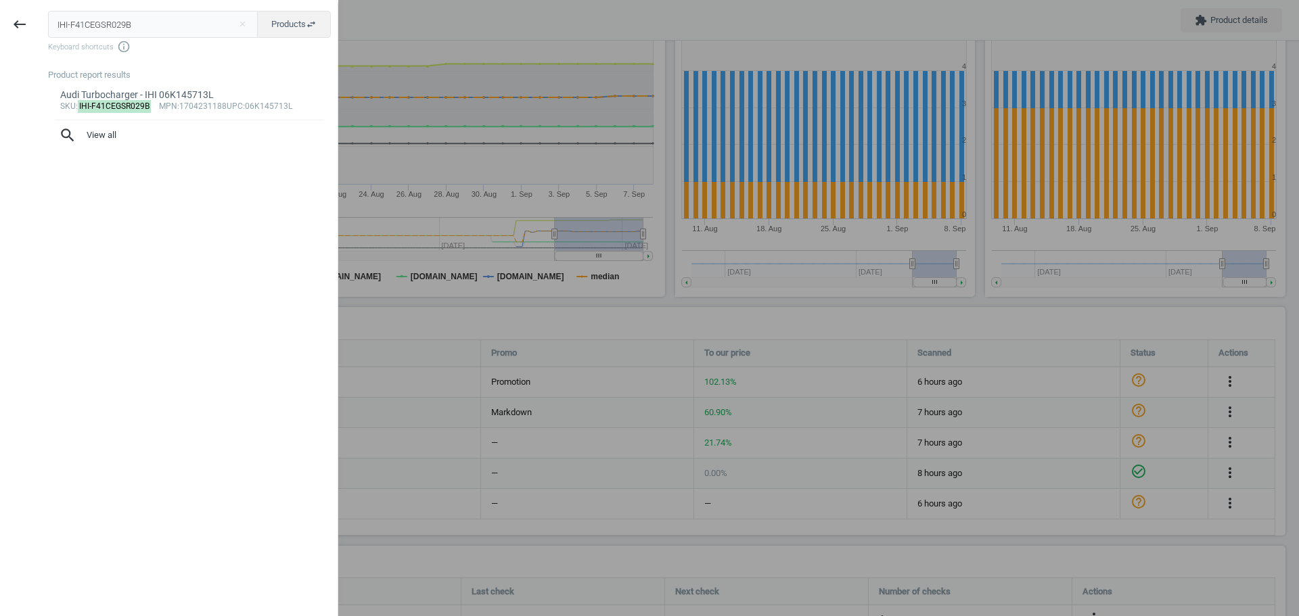
click at [94, 26] on input "IHI-F41CEGSR029B" at bounding box center [153, 24] width 210 height 27
type input "GKN-306369"
click at [105, 105] on mark "GKN-306369" at bounding box center [103, 106] width 51 height 13
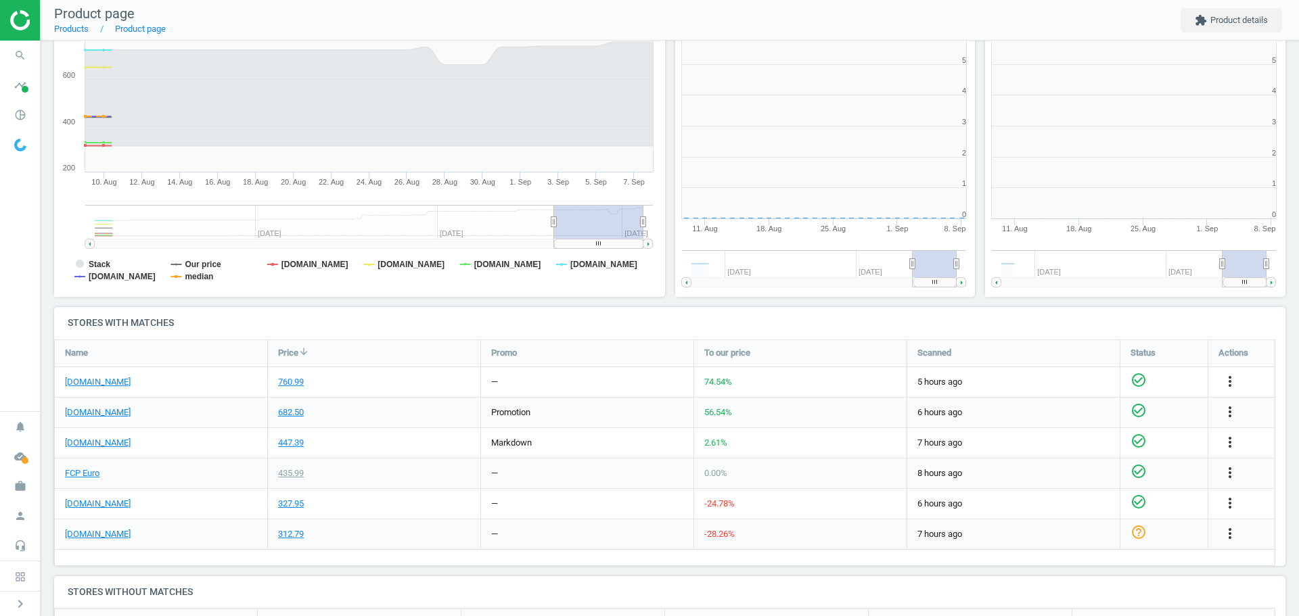
scroll to position [292, 319]
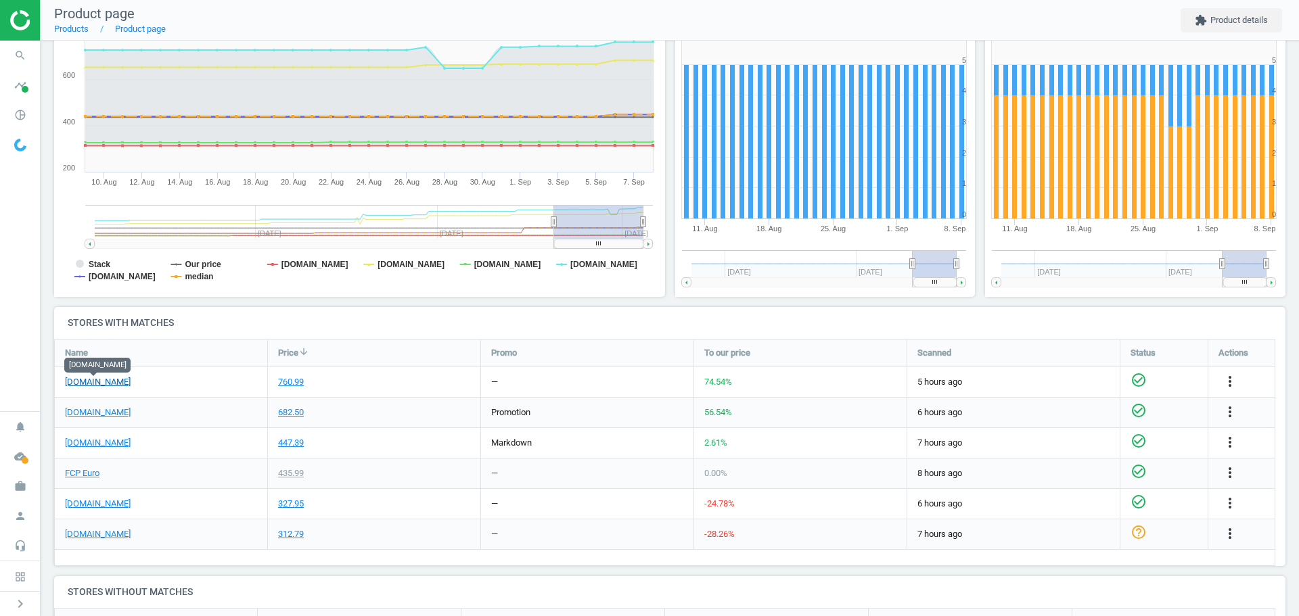
click at [114, 387] on link "[DOMAIN_NAME]" at bounding box center [98, 382] width 66 height 12
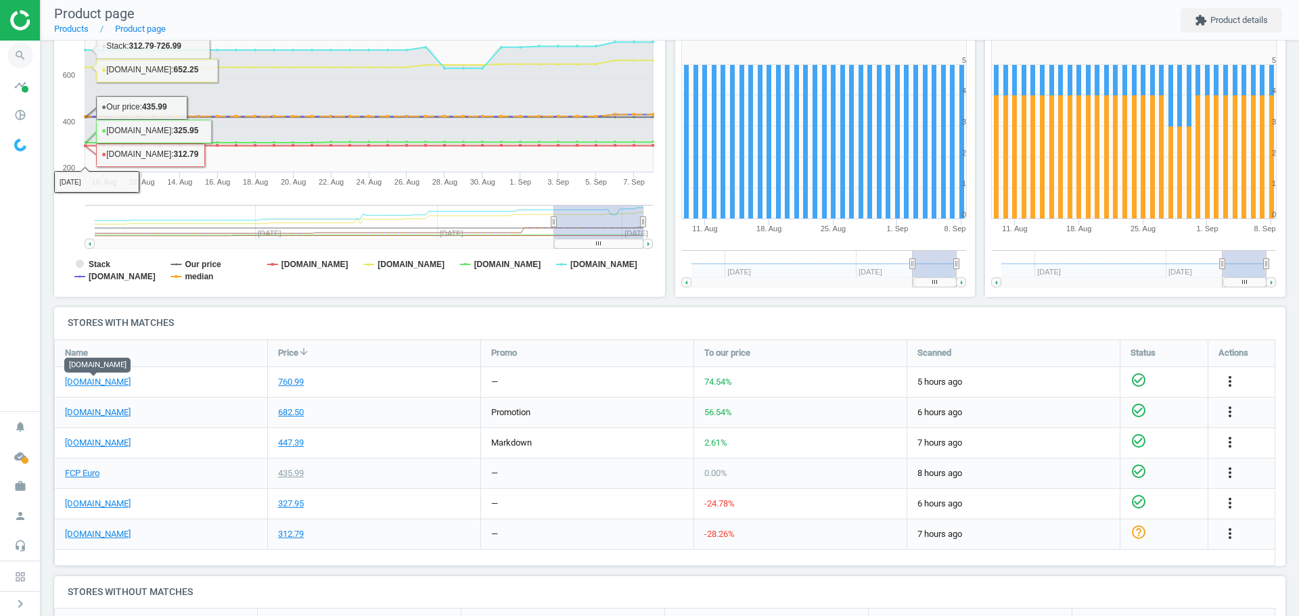
click at [22, 55] on icon "search" at bounding box center [20, 56] width 26 height 26
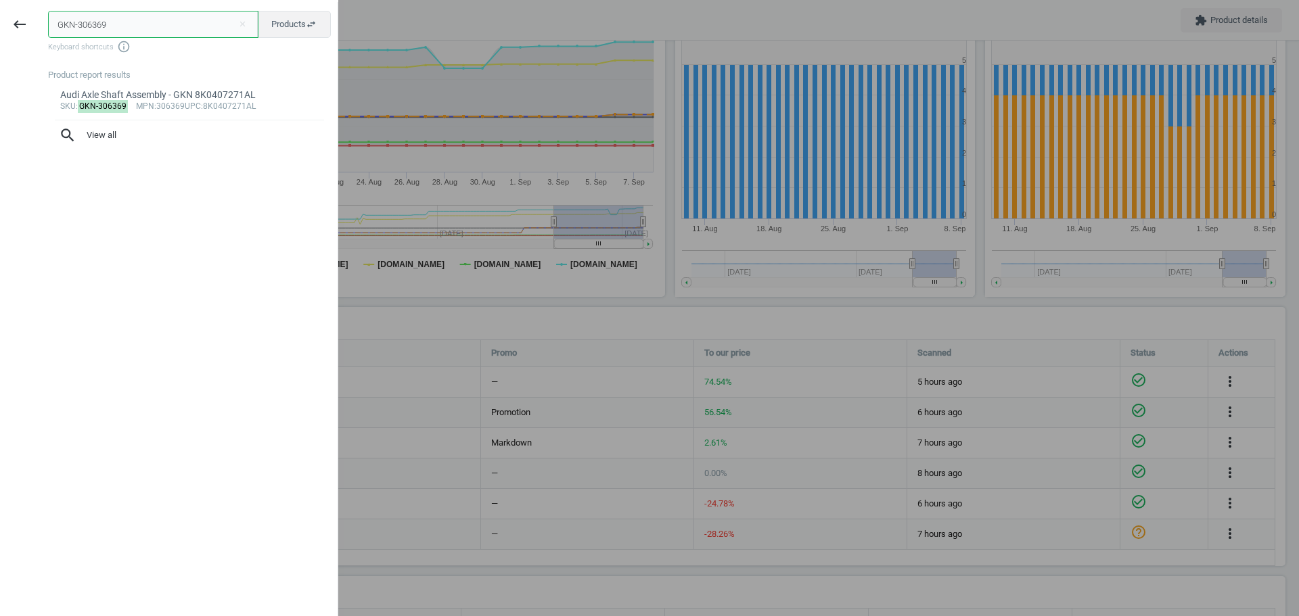
click at [85, 18] on input "GKN-306369" at bounding box center [153, 24] width 210 height 27
paste input "LEM-3754501"
type input "LEM-3754501"
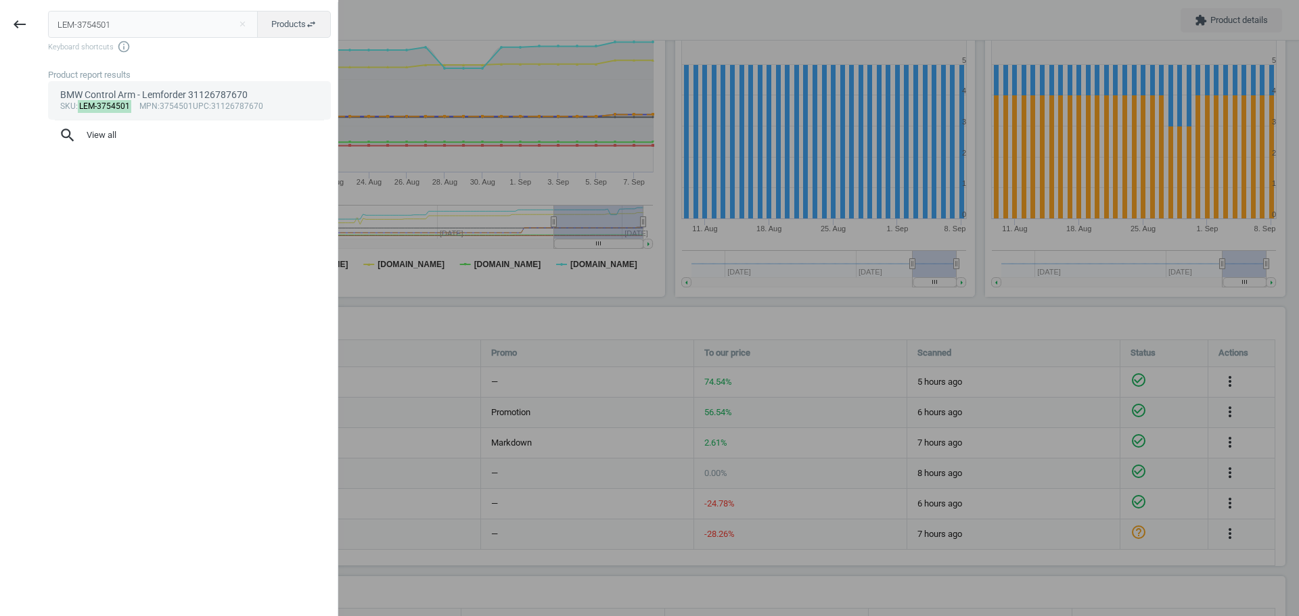
click at [167, 106] on div "sku : LEM-3754501 mpn :3754501 upc :31126787670" at bounding box center [189, 106] width 259 height 11
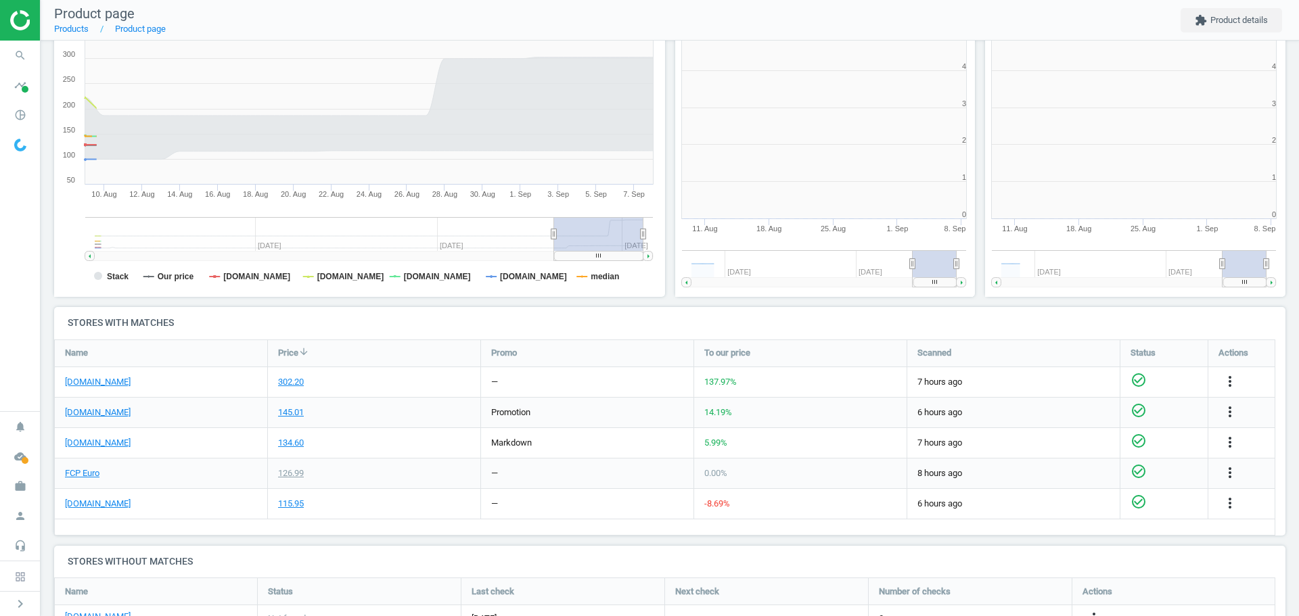
scroll to position [292, 319]
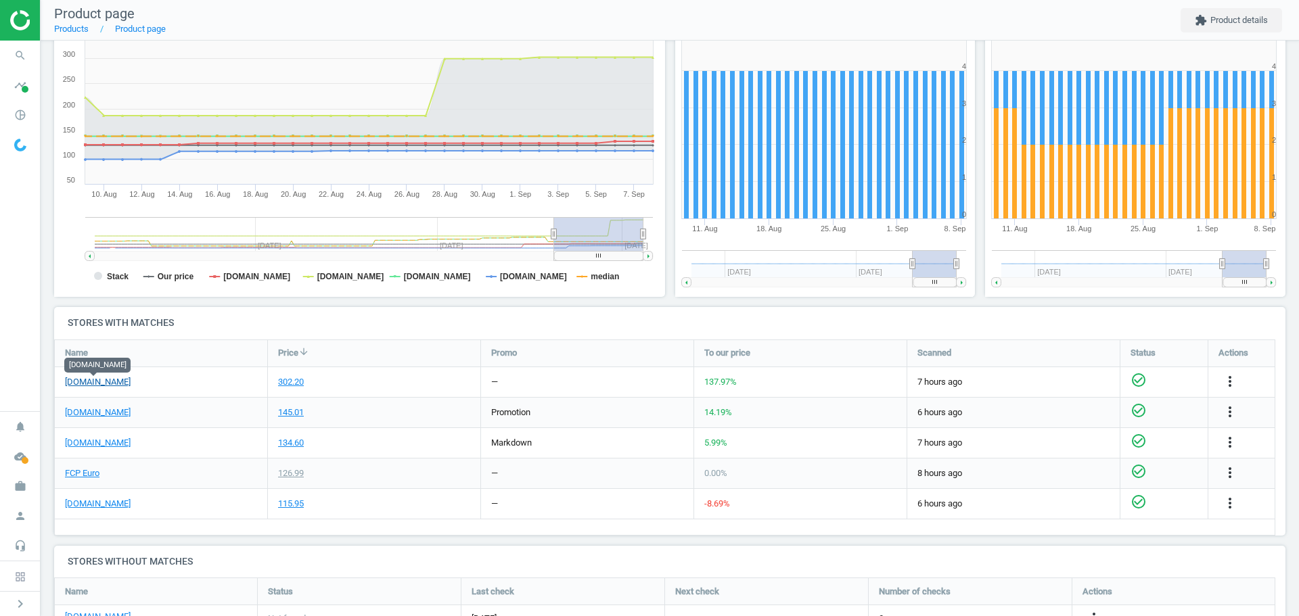
click at [109, 379] on link "[DOMAIN_NAME]" at bounding box center [98, 382] width 66 height 12
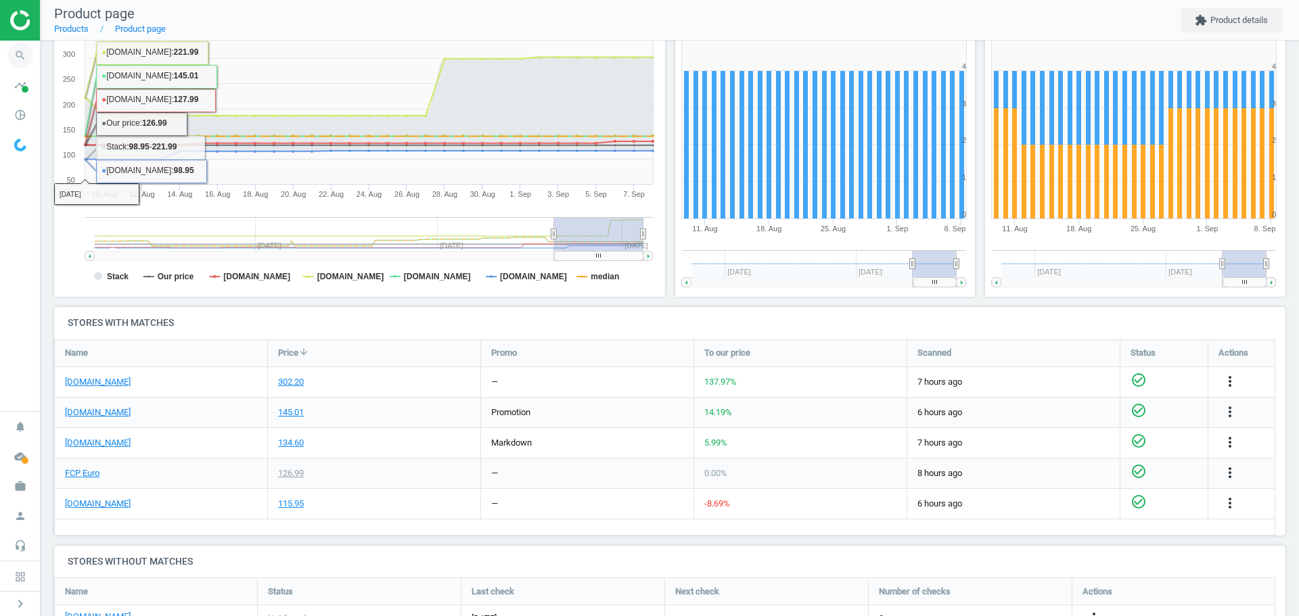
click at [20, 61] on icon "search" at bounding box center [20, 56] width 26 height 26
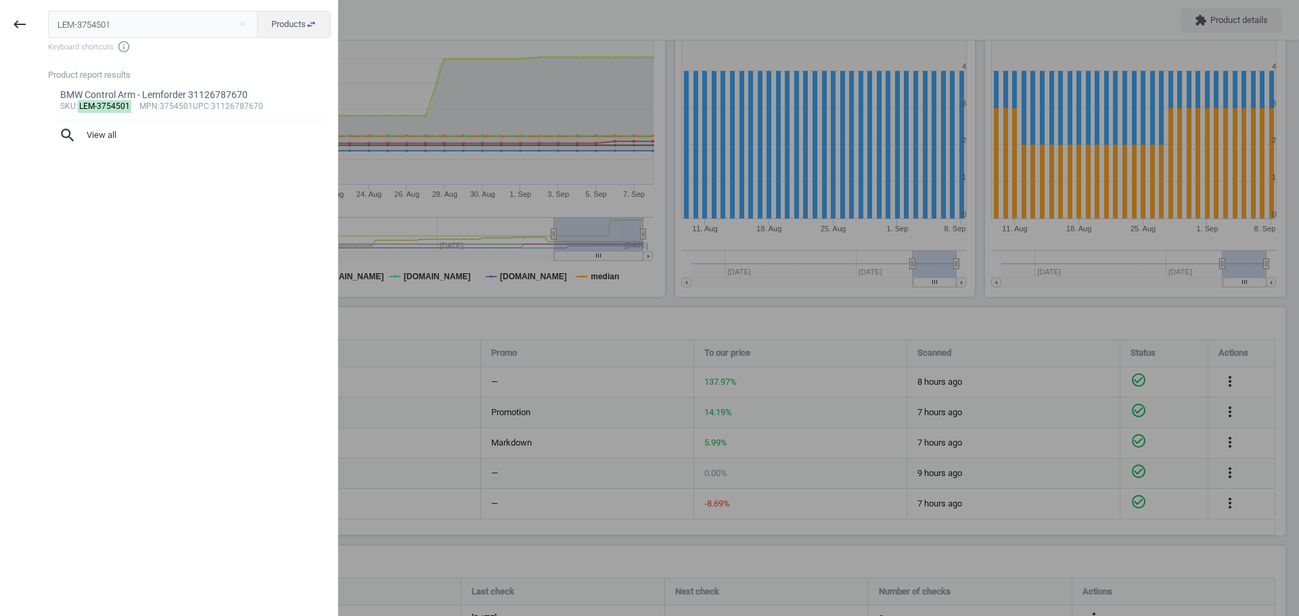
click at [108, 32] on input "LEM-3754501" at bounding box center [153, 24] width 210 height 27
type input "BOS-026122201V"
click at [110, 109] on mark "BOS-026122201V" at bounding box center [112, 106] width 68 height 13
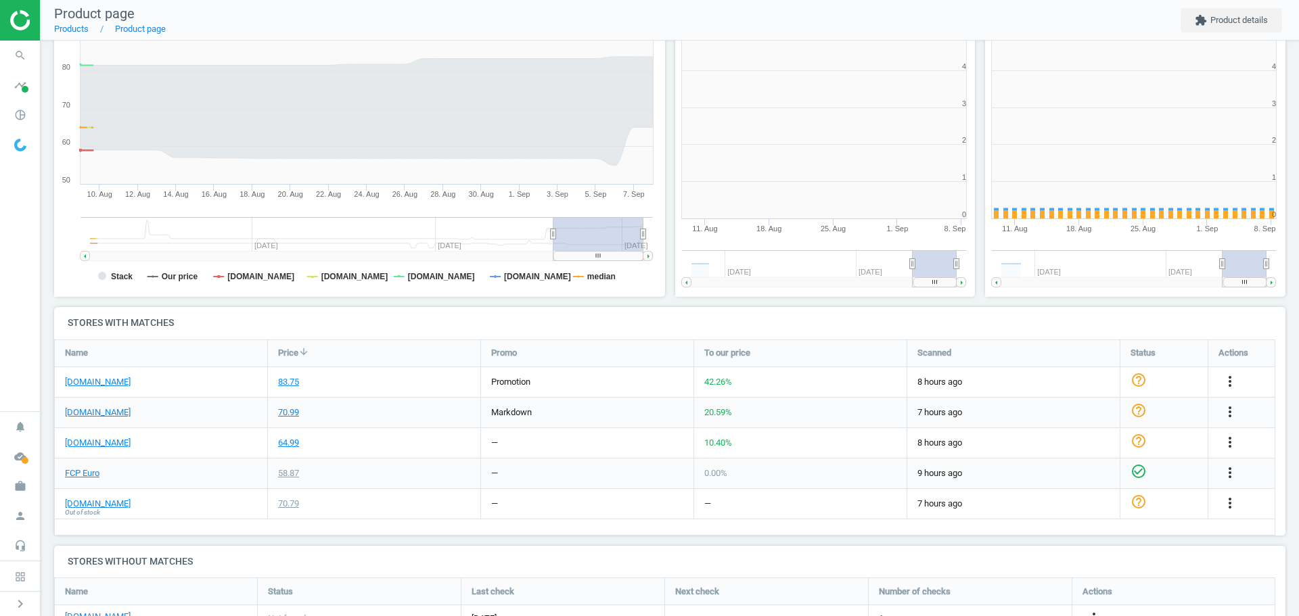
scroll to position [292, 319]
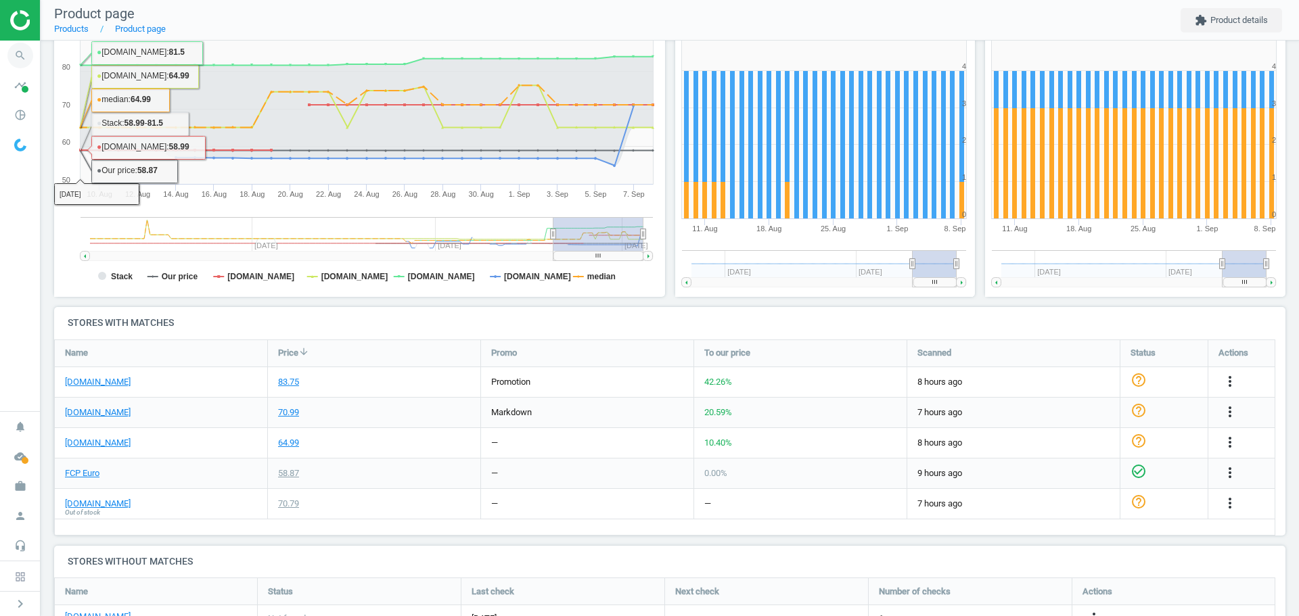
click at [22, 59] on icon "search" at bounding box center [20, 56] width 26 height 26
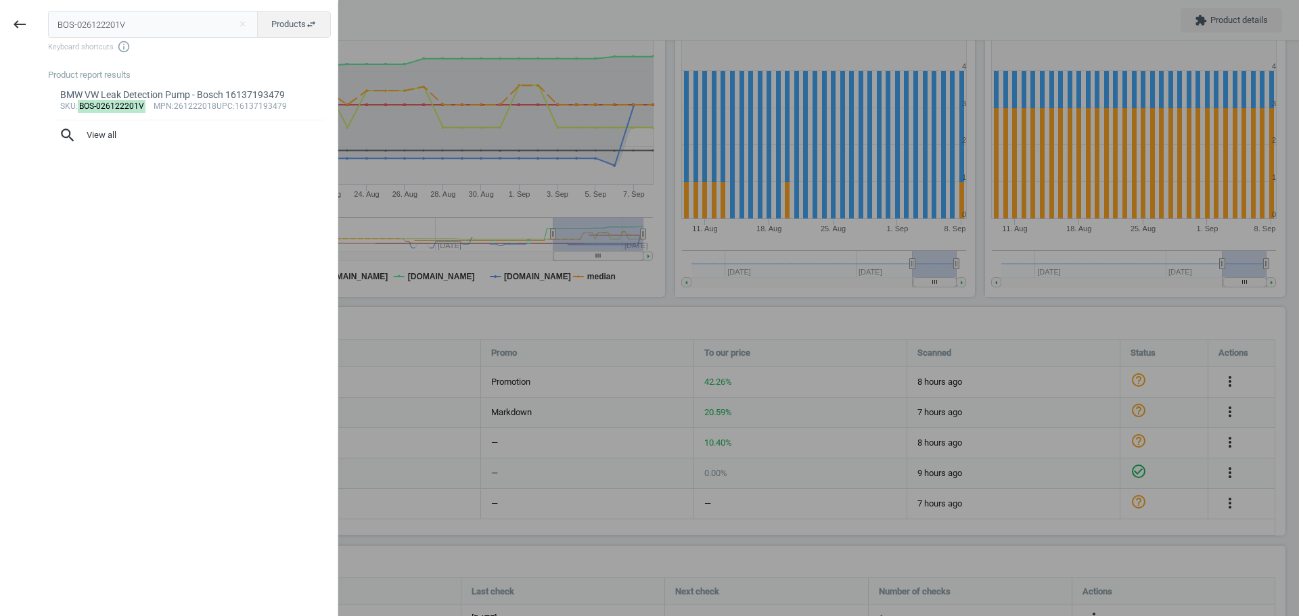
click at [106, 27] on input "BOS-026122201V" at bounding box center [153, 24] width 210 height 27
type input "LEM-3896601"
click at [109, 98] on div "Audi Porsche Control Arm - Lemforder 3896601" at bounding box center [189, 95] width 259 height 13
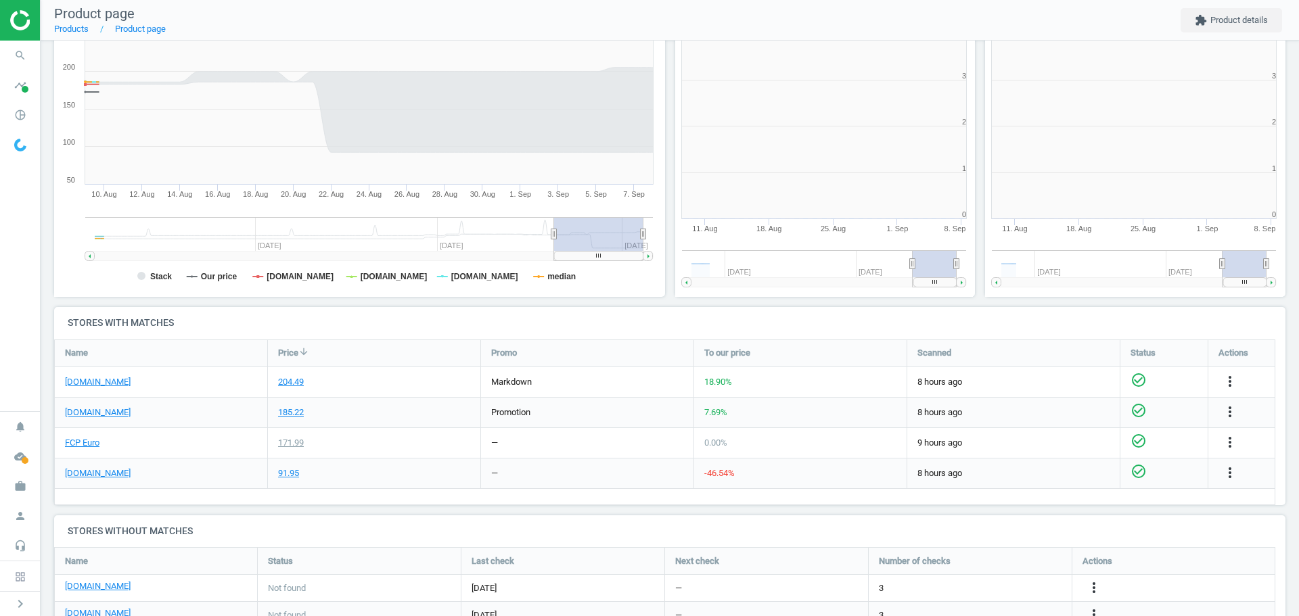
scroll to position [292, 319]
